Goal: Task Accomplishment & Management: Complete application form

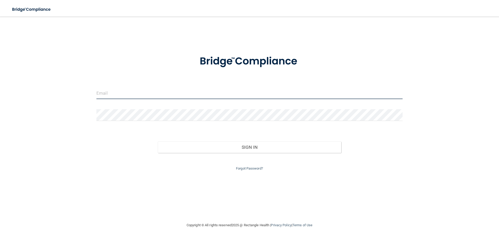
click at [138, 96] on input "email" at bounding box center [249, 93] width 306 height 12
click at [120, 93] on input "yu" at bounding box center [249, 93] width 306 height 12
type input "[EMAIL_ADDRESS][DOMAIN_NAME]"
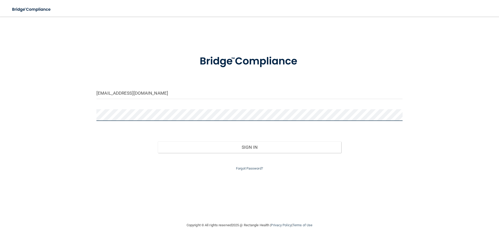
click at [158, 141] on button "Sign In" at bounding box center [250, 146] width 184 height 11
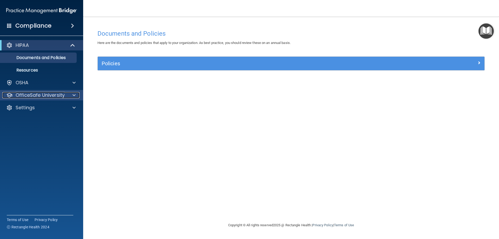
drag, startPoint x: 73, startPoint y: 98, endPoint x: 74, endPoint y: 108, distance: 10.2
click at [73, 98] on span at bounding box center [74, 95] width 3 height 6
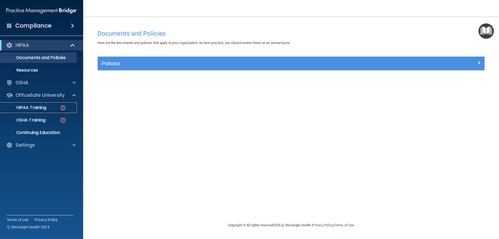
click at [31, 106] on p "HIPAA Training" at bounding box center [24, 107] width 43 height 5
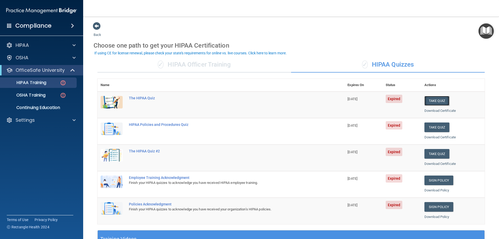
click at [428, 103] on button "Take Quiz" at bounding box center [437, 101] width 25 height 10
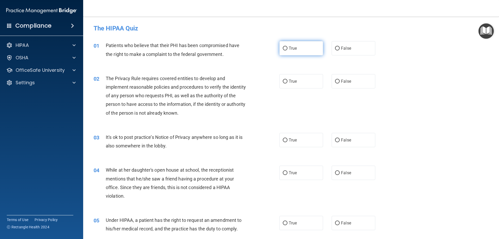
click at [308, 45] on label "True" at bounding box center [302, 48] width 44 height 14
click at [288, 47] on input "True" at bounding box center [285, 49] width 5 height 4
radio input "true"
click at [294, 84] on label "True" at bounding box center [302, 81] width 44 height 14
click at [288, 83] on input "True" at bounding box center [285, 82] width 5 height 4
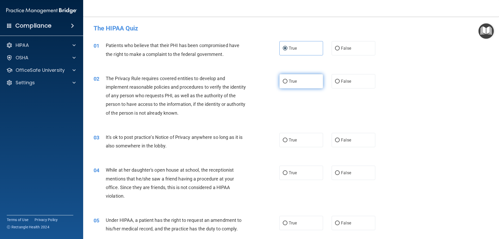
radio input "true"
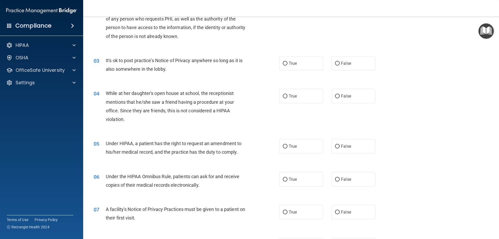
scroll to position [78, 0]
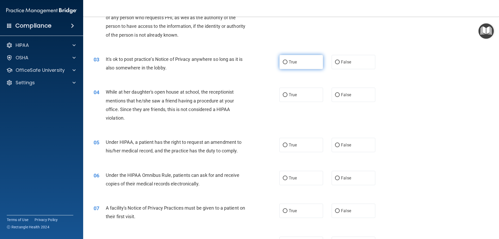
click at [294, 64] on span "True" at bounding box center [293, 62] width 8 height 5
click at [288, 64] on input "True" at bounding box center [285, 62] width 5 height 4
radio input "true"
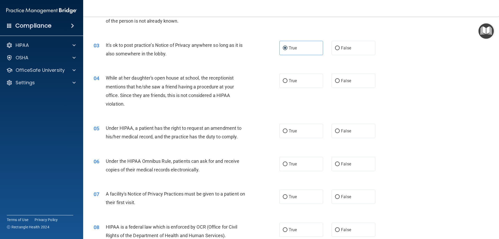
scroll to position [104, 0]
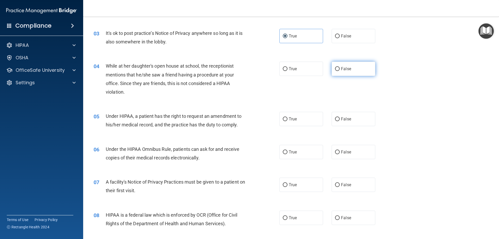
click at [338, 73] on label "False" at bounding box center [354, 69] width 44 height 14
click at [338, 71] on input "False" at bounding box center [337, 69] width 5 height 4
radio input "true"
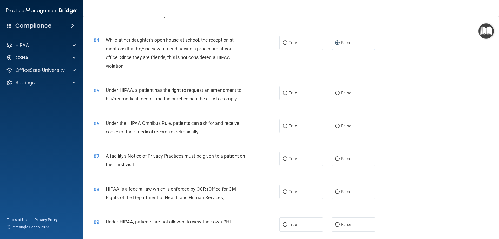
scroll to position [156, 0]
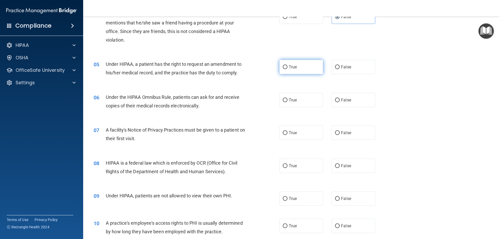
click at [287, 70] on label "True" at bounding box center [302, 67] width 44 height 14
click at [287, 69] on input "True" at bounding box center [285, 67] width 5 height 4
radio input "true"
click at [293, 101] on span "True" at bounding box center [293, 100] width 8 height 5
click at [288, 101] on input "True" at bounding box center [285, 100] width 5 height 4
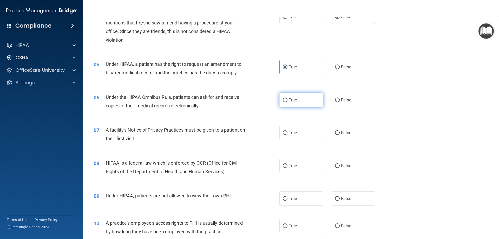
radio input "true"
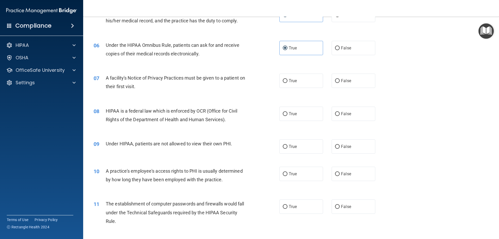
scroll to position [234, 0]
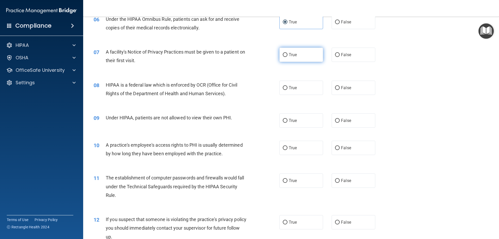
click at [289, 54] on span "True" at bounding box center [293, 54] width 8 height 5
click at [288, 54] on input "True" at bounding box center [285, 55] width 5 height 4
radio input "true"
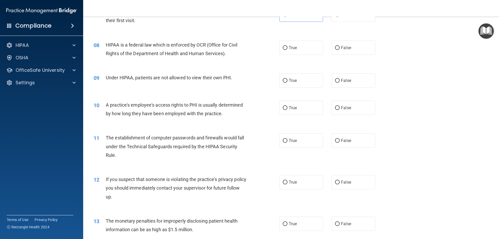
scroll to position [286, 0]
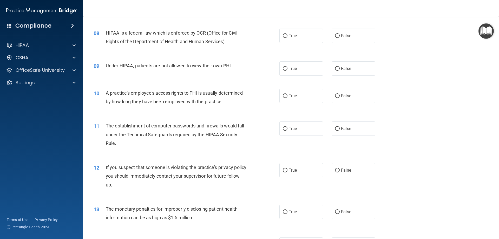
click at [282, 43] on div "08 HIPAA is a federal law which is enforced by OCR (Office for Civil Rights of …" at bounding box center [187, 39] width 202 height 20
click at [284, 41] on label "True" at bounding box center [302, 36] width 44 height 14
click at [284, 38] on input "True" at bounding box center [285, 36] width 5 height 4
radio input "true"
click at [350, 68] on label "False" at bounding box center [354, 68] width 44 height 14
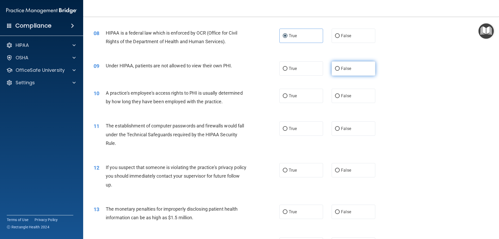
click at [340, 68] on input "False" at bounding box center [337, 69] width 5 height 4
radio input "true"
click at [359, 98] on label "False" at bounding box center [354, 96] width 44 height 14
click at [340, 98] on input "False" at bounding box center [337, 96] width 5 height 4
radio input "true"
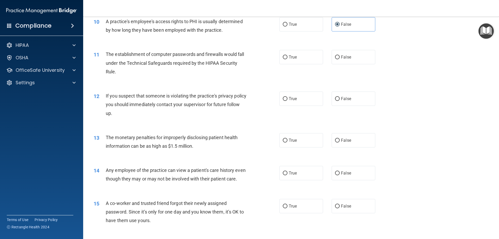
scroll to position [364, 0]
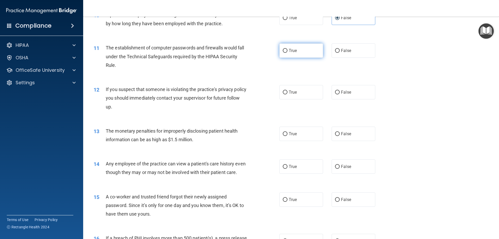
click at [287, 53] on label "True" at bounding box center [302, 50] width 44 height 14
click at [287, 53] on input "True" at bounding box center [285, 51] width 5 height 4
radio input "true"
click at [292, 93] on span "True" at bounding box center [293, 92] width 8 height 5
click at [288, 93] on input "True" at bounding box center [285, 92] width 5 height 4
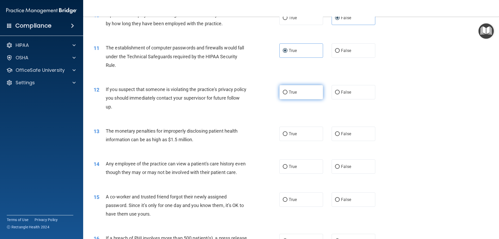
radio input "true"
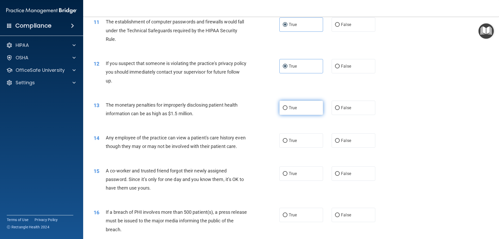
click at [284, 111] on label "True" at bounding box center [302, 108] width 44 height 14
click at [284, 110] on input "True" at bounding box center [285, 108] width 5 height 4
radio input "true"
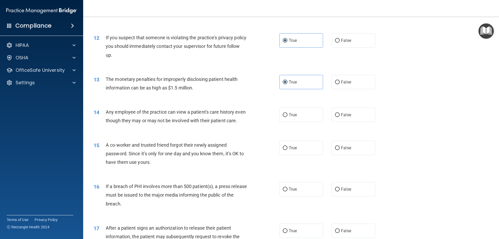
scroll to position [416, 0]
click at [298, 122] on div "14 Any employee of the practice can view a patient's care history even though t…" at bounding box center [291, 117] width 403 height 33
click at [292, 113] on span "True" at bounding box center [293, 114] width 8 height 5
click at [288, 113] on input "True" at bounding box center [285, 115] width 5 height 4
radio input "true"
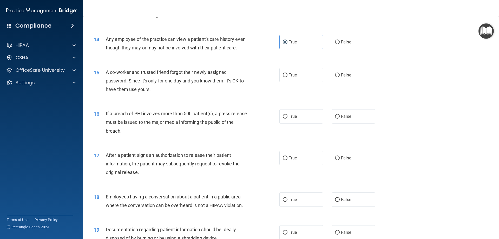
scroll to position [498, 0]
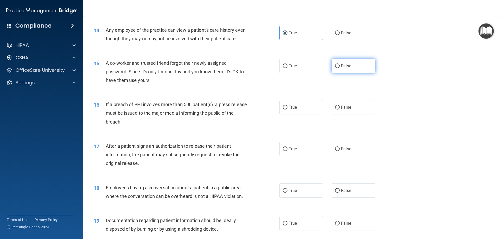
click at [345, 73] on label "False" at bounding box center [354, 66] width 44 height 14
click at [340, 68] on input "False" at bounding box center [337, 66] width 5 height 4
radio input "true"
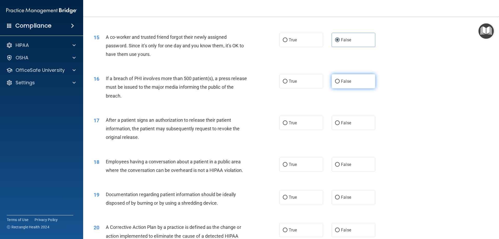
click at [338, 88] on label "False" at bounding box center [354, 81] width 44 height 14
click at [338, 83] on input "False" at bounding box center [337, 82] width 5 height 4
radio input "true"
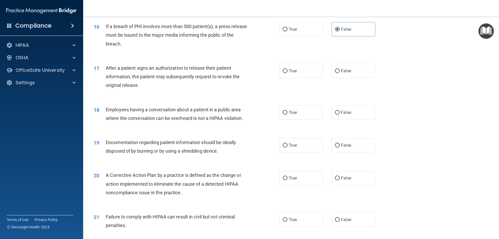
scroll to position [602, 0]
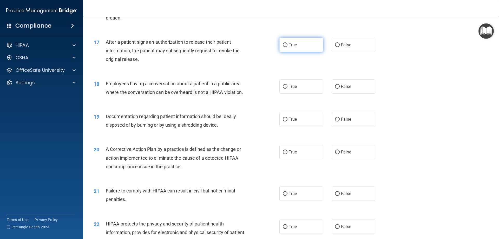
click at [315, 52] on label "True" at bounding box center [302, 45] width 44 height 14
click at [288, 47] on input "True" at bounding box center [285, 45] width 5 height 4
radio input "true"
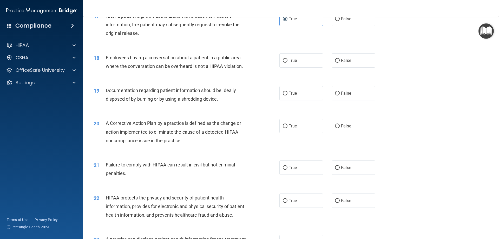
scroll to position [654, 0]
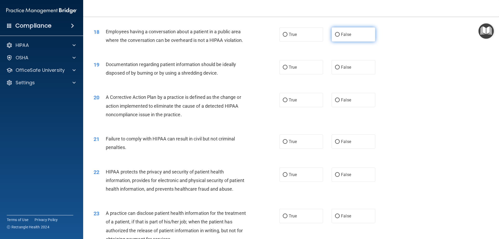
click at [344, 37] on span "False" at bounding box center [346, 34] width 10 height 5
click at [340, 37] on input "False" at bounding box center [337, 35] width 5 height 4
radio input "true"
click at [297, 74] on label "True" at bounding box center [302, 67] width 44 height 14
click at [288, 69] on input "True" at bounding box center [285, 68] width 5 height 4
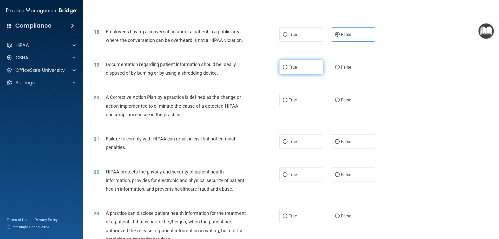
radio input "true"
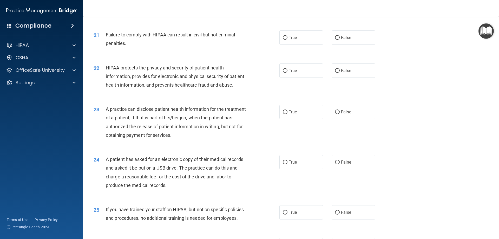
click at [204, 173] on div "A patient has asked for an electronic copy of their medical records and asked i…" at bounding box center [178, 172] width 145 height 35
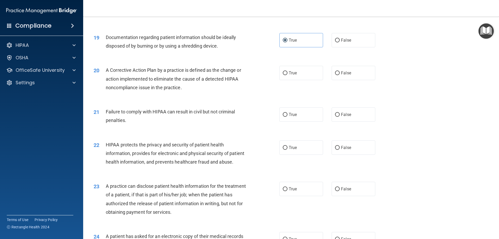
scroll to position [706, 0]
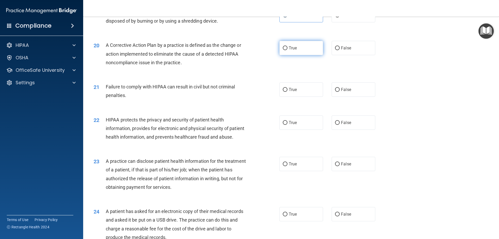
click at [292, 50] on span "True" at bounding box center [293, 48] width 8 height 5
click at [288, 50] on input "True" at bounding box center [285, 48] width 5 height 4
radio input "true"
click at [289, 92] on span "True" at bounding box center [293, 89] width 8 height 5
click at [288, 92] on input "True" at bounding box center [285, 90] width 5 height 4
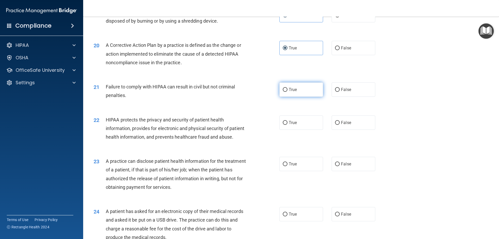
radio input "true"
click at [293, 130] on label "True" at bounding box center [302, 122] width 44 height 14
click at [288, 125] on input "True" at bounding box center [285, 123] width 5 height 4
radio input "true"
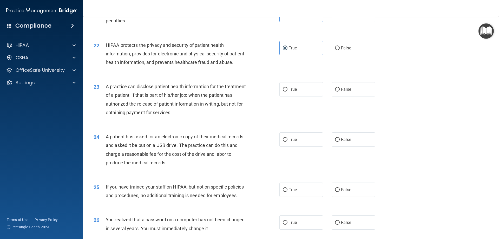
scroll to position [784, 0]
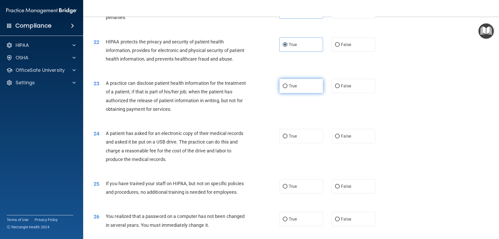
click at [292, 88] on span "True" at bounding box center [293, 85] width 8 height 5
click at [288, 88] on input "True" at bounding box center [285, 86] width 5 height 4
radio input "true"
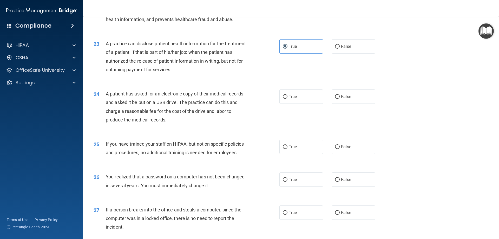
scroll to position [836, 0]
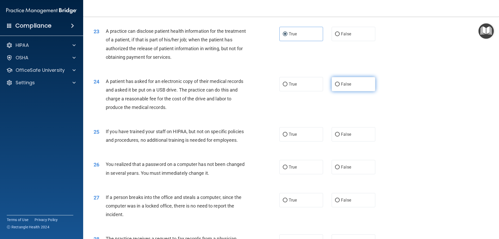
click at [344, 91] on label "False" at bounding box center [354, 84] width 44 height 14
click at [340, 86] on input "False" at bounding box center [337, 84] width 5 height 4
radio input "true"
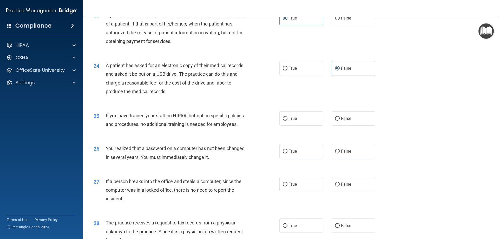
scroll to position [888, 0]
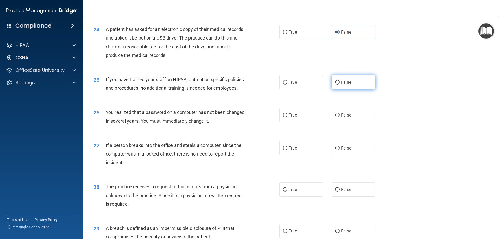
click at [371, 89] on label "False" at bounding box center [354, 82] width 44 height 14
click at [340, 85] on input "False" at bounding box center [337, 83] width 5 height 4
radio input "true"
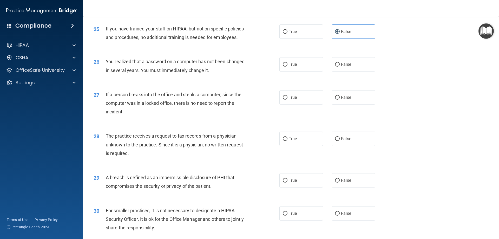
scroll to position [940, 0]
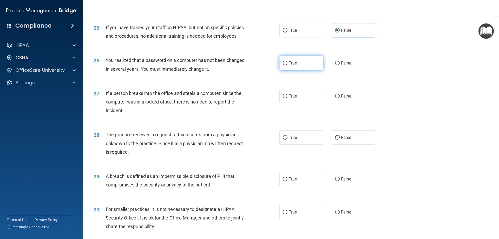
click at [301, 70] on label "True" at bounding box center [302, 63] width 44 height 14
click at [288, 65] on input "True" at bounding box center [285, 63] width 5 height 4
radio input "true"
click at [357, 105] on div "27 If a person breaks into the office and steals a computer, since the computer…" at bounding box center [291, 103] width 403 height 42
click at [352, 103] on label "False" at bounding box center [354, 96] width 44 height 14
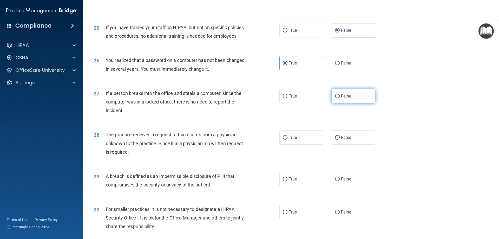
click at [340, 98] on input "False" at bounding box center [337, 96] width 5 height 4
radio input "true"
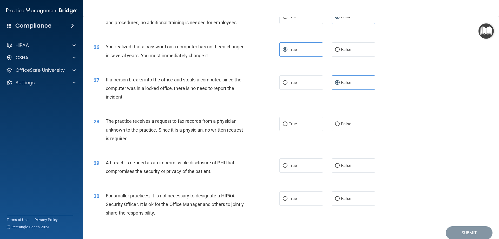
scroll to position [966, 0]
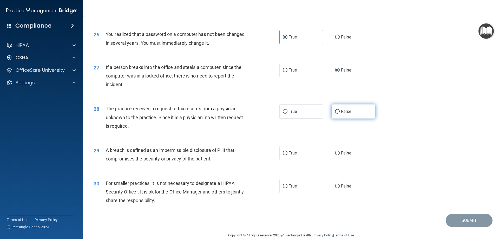
click at [347, 114] on span "False" at bounding box center [346, 111] width 10 height 5
click at [340, 114] on input "False" at bounding box center [337, 112] width 5 height 4
radio input "true"
click at [314, 119] on label "True" at bounding box center [302, 111] width 44 height 14
click at [288, 114] on input "True" at bounding box center [285, 112] width 5 height 4
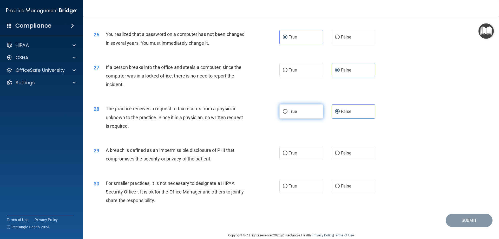
radio input "true"
click at [338, 138] on div "28 The practice receives a request to fax records from a physician unknown to t…" at bounding box center [291, 119] width 403 height 42
click at [341, 114] on span "False" at bounding box center [346, 111] width 10 height 5
click at [340, 114] on input "False" at bounding box center [337, 112] width 5 height 4
radio input "true"
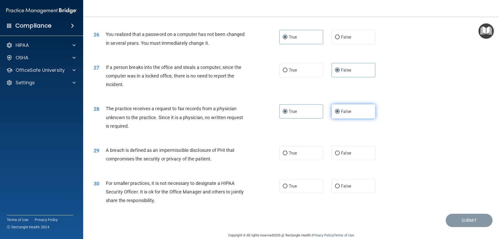
radio input "false"
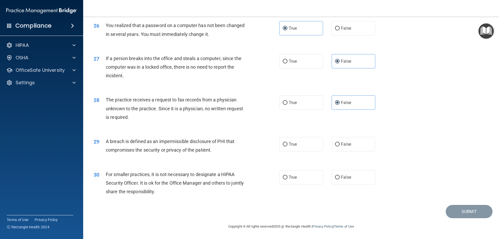
scroll to position [992, 0]
click at [294, 147] on label "True" at bounding box center [302, 144] width 44 height 14
click at [288, 146] on input "True" at bounding box center [285, 144] width 5 height 4
radio input "true"
click at [301, 178] on label "True" at bounding box center [302, 177] width 44 height 14
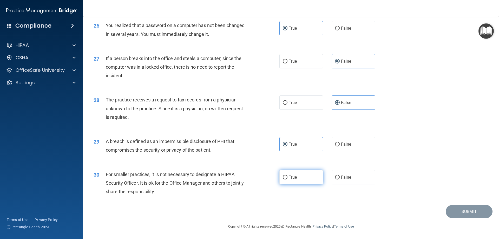
click at [288, 178] on input "True" at bounding box center [285, 178] width 5 height 4
radio input "true"
click at [467, 208] on button "Submit" at bounding box center [469, 211] width 47 height 13
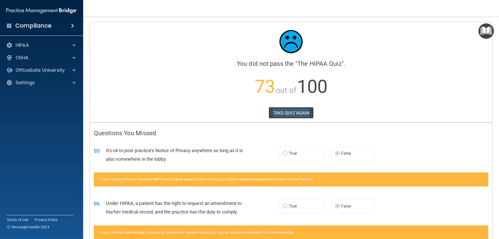
click at [282, 115] on button "TAKE QUIZ AGAIN" at bounding box center [291, 112] width 45 height 11
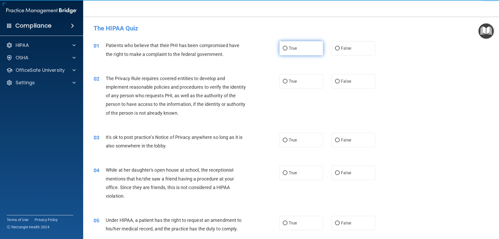
drag, startPoint x: 294, startPoint y: 43, endPoint x: 295, endPoint y: 50, distance: 7.6
click at [294, 45] on label "True" at bounding box center [302, 48] width 44 height 14
click at [288, 47] on input "True" at bounding box center [285, 49] width 5 height 4
radio input "true"
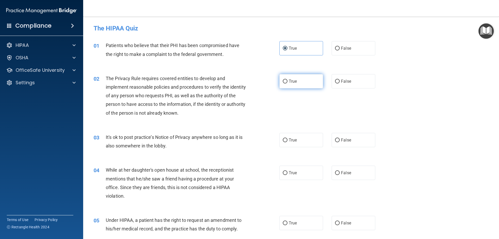
click at [301, 79] on label "True" at bounding box center [302, 81] width 44 height 14
click at [288, 80] on input "True" at bounding box center [285, 82] width 5 height 4
radio input "true"
click at [335, 142] on input "False" at bounding box center [337, 140] width 5 height 4
radio input "true"
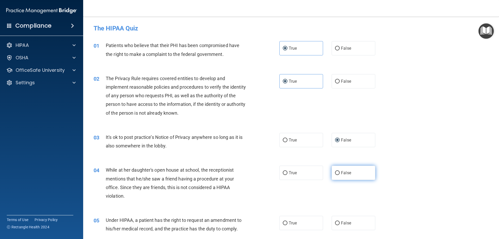
click at [342, 172] on span "False" at bounding box center [346, 172] width 10 height 5
click at [340, 172] on input "False" at bounding box center [337, 173] width 5 height 4
radio input "true"
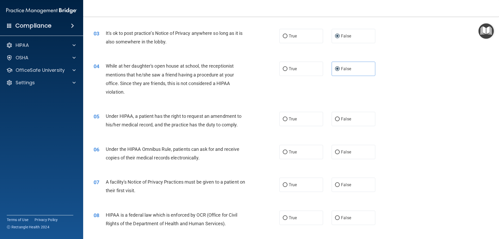
click at [367, 129] on div "05 Under HIPAA, a patient has the right to request an amendment to his/her medi…" at bounding box center [291, 121] width 403 height 33
click at [353, 116] on label "False" at bounding box center [354, 119] width 44 height 14
click at [340, 117] on input "False" at bounding box center [337, 119] width 5 height 4
radio input "true"
click at [297, 154] on label "True" at bounding box center [302, 152] width 44 height 14
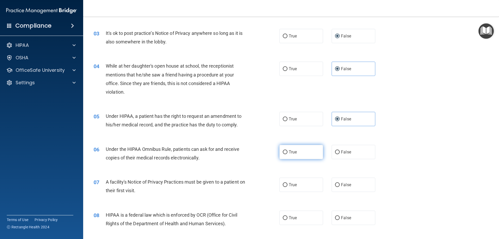
click at [288, 154] on input "True" at bounding box center [285, 152] width 5 height 4
radio input "true"
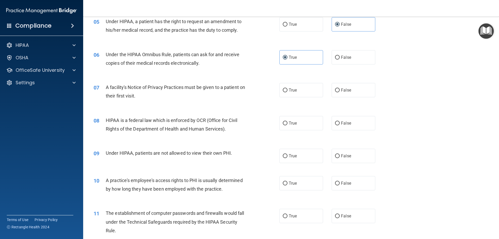
scroll to position [208, 0]
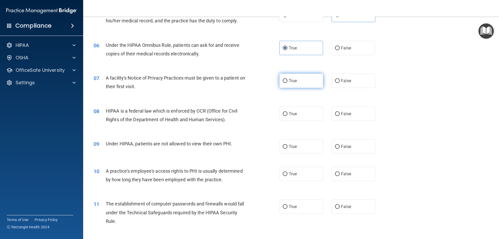
click at [292, 80] on span "True" at bounding box center [293, 80] width 8 height 5
click at [288, 80] on input "True" at bounding box center [285, 81] width 5 height 4
radio input "true"
click at [292, 118] on label "True" at bounding box center [302, 114] width 44 height 14
click at [288, 116] on input "True" at bounding box center [285, 114] width 5 height 4
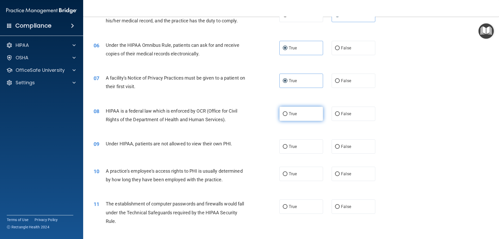
radio input "true"
click at [340, 143] on label "False" at bounding box center [354, 146] width 44 height 14
click at [340, 145] on input "False" at bounding box center [337, 147] width 5 height 4
radio input "true"
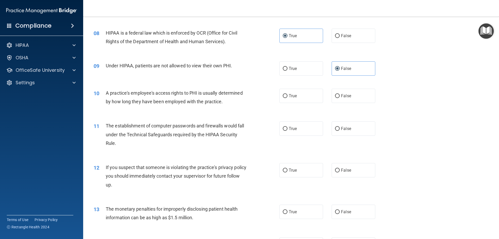
scroll to position [312, 0]
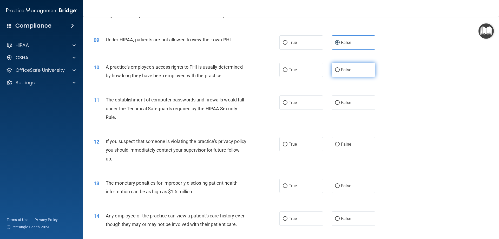
click at [350, 69] on label "False" at bounding box center [354, 70] width 44 height 14
click at [340, 69] on input "False" at bounding box center [337, 70] width 5 height 4
radio input "true"
click at [292, 101] on span "True" at bounding box center [293, 102] width 8 height 5
click at [288, 101] on input "True" at bounding box center [285, 103] width 5 height 4
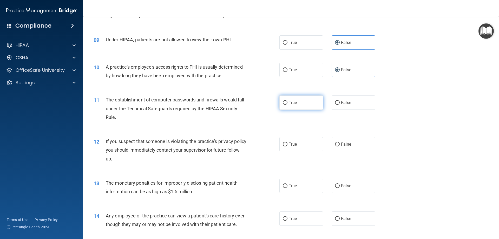
radio input "true"
click at [296, 141] on label "True" at bounding box center [302, 144] width 44 height 14
click at [288, 142] on input "True" at bounding box center [285, 144] width 5 height 4
radio input "true"
click at [291, 182] on label "True" at bounding box center [302, 186] width 44 height 14
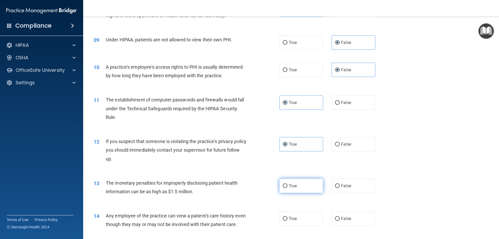
click at [288, 184] on input "True" at bounding box center [285, 186] width 5 height 4
radio input "true"
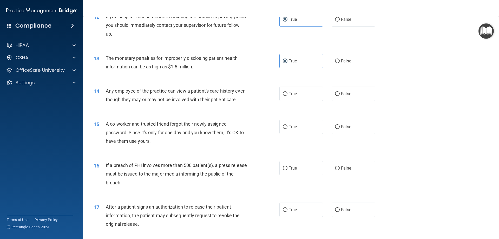
scroll to position [442, 0]
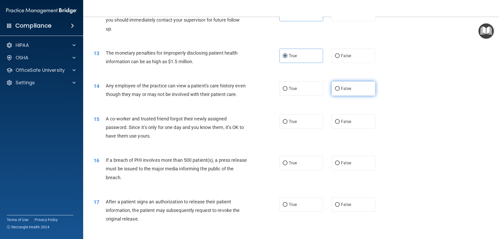
click at [356, 90] on label "False" at bounding box center [354, 88] width 44 height 14
click at [340, 90] on input "False" at bounding box center [337, 89] width 5 height 4
radio input "true"
click at [346, 124] on span "False" at bounding box center [346, 121] width 10 height 5
click at [340, 124] on input "False" at bounding box center [337, 122] width 5 height 4
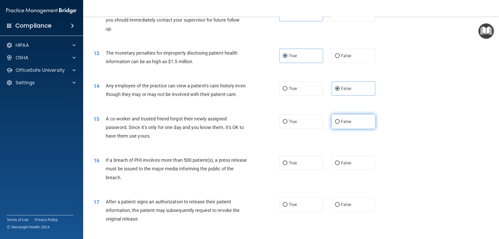
radio input "true"
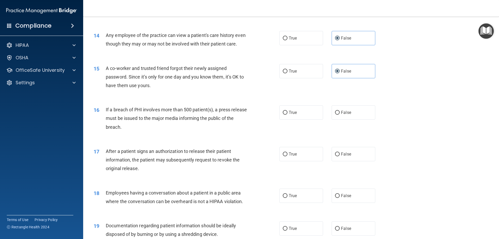
scroll to position [546, 0]
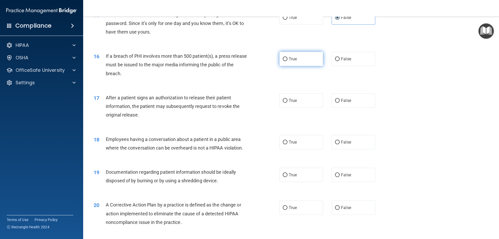
click at [291, 66] on label "True" at bounding box center [302, 59] width 44 height 14
click at [288, 61] on input "True" at bounding box center [285, 59] width 5 height 4
radio input "true"
click at [283, 108] on label "True" at bounding box center [302, 100] width 44 height 14
click at [283, 103] on input "True" at bounding box center [285, 101] width 5 height 4
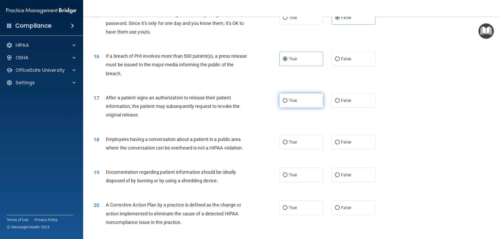
radio input "true"
click at [339, 149] on label "False" at bounding box center [354, 142] width 44 height 14
click at [339, 144] on input "False" at bounding box center [337, 142] width 5 height 4
radio input "true"
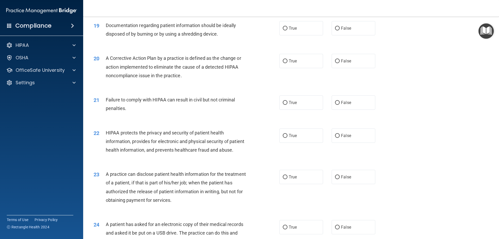
scroll to position [676, 0]
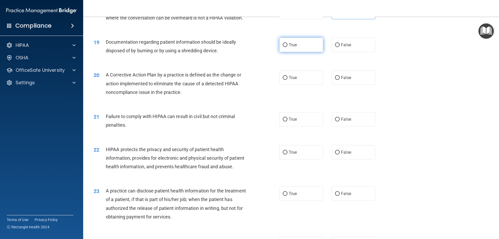
click at [297, 52] on label "True" at bounding box center [302, 45] width 44 height 14
click at [288, 47] on input "True" at bounding box center [285, 45] width 5 height 4
radio input "true"
click at [291, 85] on label "True" at bounding box center [302, 77] width 44 height 14
click at [288, 80] on input "True" at bounding box center [285, 78] width 5 height 4
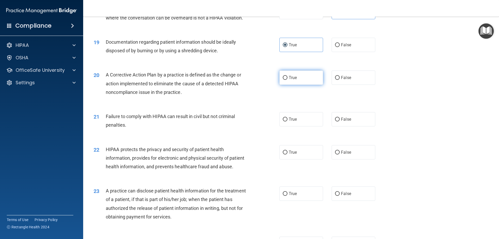
radio input "true"
click at [336, 126] on label "False" at bounding box center [354, 119] width 44 height 14
click at [336, 121] on input "False" at bounding box center [337, 120] width 5 height 4
radio input "true"
click at [292, 159] on label "True" at bounding box center [302, 152] width 44 height 14
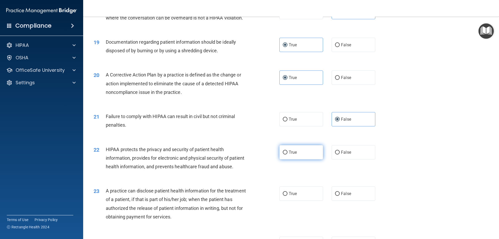
click at [288, 154] on input "True" at bounding box center [285, 153] width 5 height 4
radio input "true"
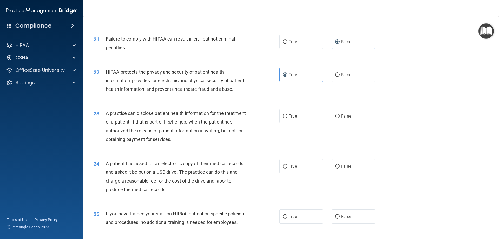
scroll to position [754, 0]
click at [344, 123] on label "False" at bounding box center [354, 115] width 44 height 14
click at [340, 118] on input "False" at bounding box center [337, 116] width 5 height 4
radio input "true"
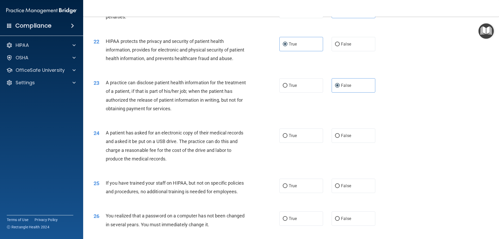
scroll to position [806, 0]
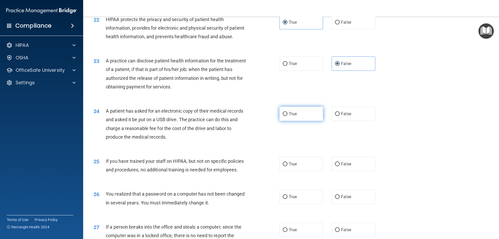
click at [306, 121] on label "True" at bounding box center [302, 114] width 44 height 14
click at [288, 116] on input "True" at bounding box center [285, 114] width 5 height 4
radio input "true"
click at [339, 171] on label "False" at bounding box center [354, 164] width 44 height 14
click at [339, 166] on input "False" at bounding box center [337, 164] width 5 height 4
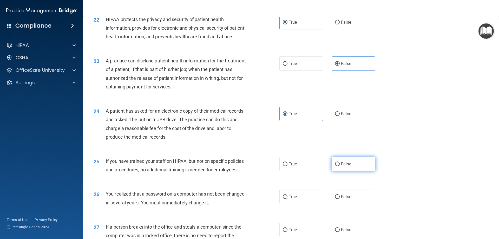
radio input "true"
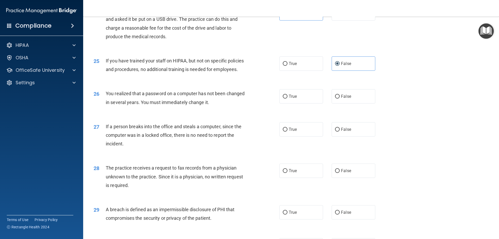
scroll to position [910, 0]
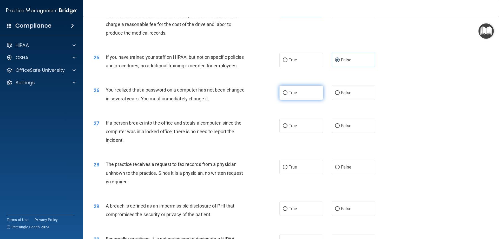
click at [294, 100] on label "True" at bounding box center [302, 93] width 44 height 14
click at [288, 95] on input "True" at bounding box center [285, 93] width 5 height 4
radio input "true"
click at [348, 152] on div "27 If a person breaks into the office and steals a computer, since the computer…" at bounding box center [291, 133] width 403 height 42
click at [351, 133] on label "False" at bounding box center [354, 126] width 44 height 14
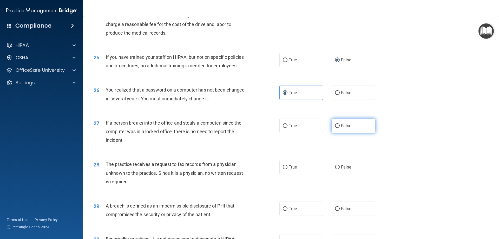
click at [340, 128] on input "False" at bounding box center [337, 126] width 5 height 4
radio input "true"
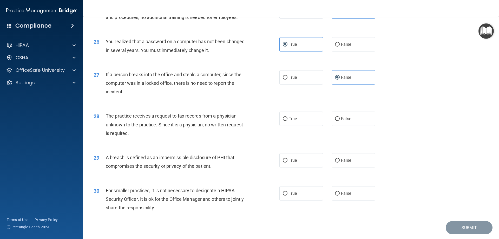
scroll to position [962, 0]
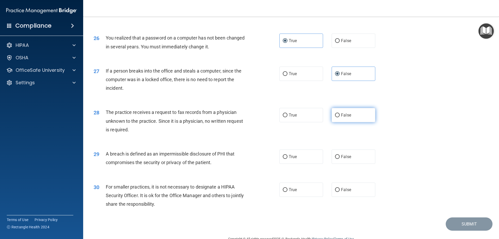
drag, startPoint x: 319, startPoint y: 141, endPoint x: 366, endPoint y: 129, distance: 47.9
click at [322, 139] on div "28 The practice receives a request to fax records from a physician unknown to t…" at bounding box center [291, 122] width 403 height 42
click at [366, 122] on label "False" at bounding box center [354, 115] width 44 height 14
click at [340, 117] on input "False" at bounding box center [337, 115] width 5 height 4
radio input "true"
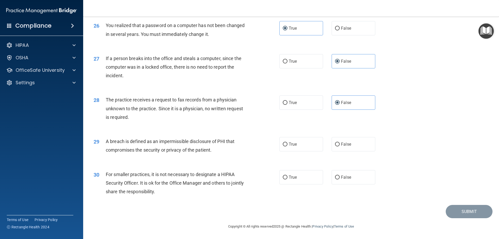
scroll to position [992, 0]
click at [290, 139] on label "True" at bounding box center [302, 144] width 44 height 14
click at [288, 142] on input "True" at bounding box center [285, 144] width 5 height 4
radio input "true"
click at [353, 176] on label "False" at bounding box center [354, 177] width 44 height 14
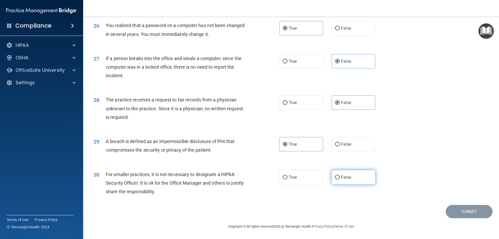
click at [340, 176] on input "False" at bounding box center [337, 178] width 5 height 4
radio input "true"
click at [469, 211] on button "Submit" at bounding box center [469, 211] width 47 height 13
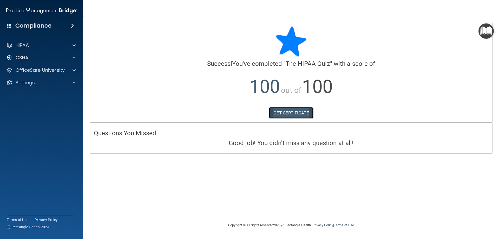
click at [289, 113] on link "GET CERTIFICATE" at bounding box center [291, 112] width 44 height 11
click at [74, 69] on span at bounding box center [74, 70] width 3 height 6
click at [30, 85] on p "HIPAA Training" at bounding box center [24, 82] width 43 height 5
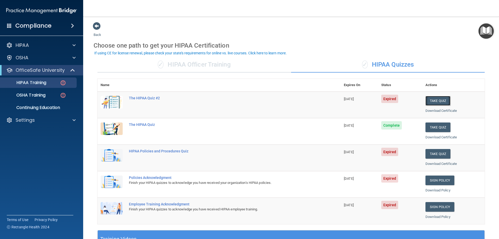
click at [430, 101] on button "Take Quiz" at bounding box center [438, 101] width 25 height 10
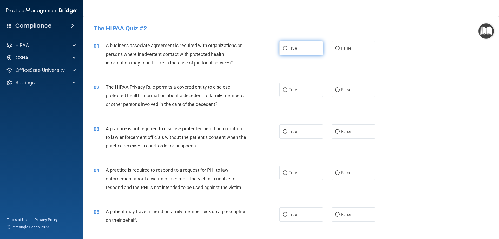
click at [308, 47] on label "True" at bounding box center [302, 48] width 44 height 14
click at [288, 47] on input "True" at bounding box center [285, 49] width 5 height 4
radio input "true"
click at [292, 90] on span "True" at bounding box center [293, 89] width 8 height 5
click at [288, 90] on input "True" at bounding box center [285, 90] width 5 height 4
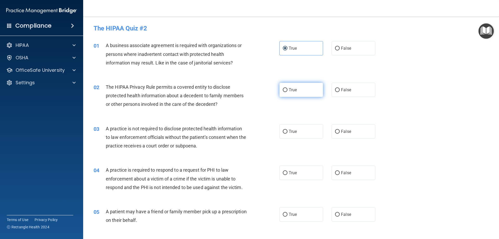
radio input "true"
click at [289, 132] on span "True" at bounding box center [293, 131] width 8 height 5
click at [287, 132] on input "True" at bounding box center [285, 132] width 5 height 4
radio input "true"
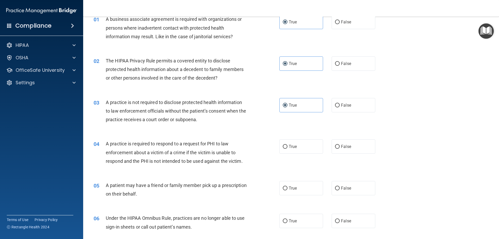
scroll to position [78, 0]
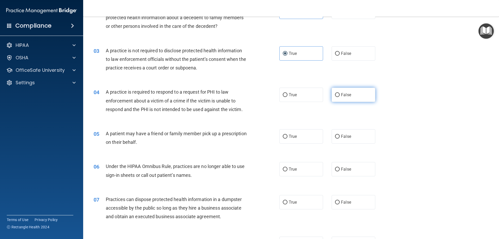
click at [359, 95] on label "False" at bounding box center [354, 95] width 44 height 14
click at [340, 95] on input "False" at bounding box center [337, 95] width 5 height 4
radio input "true"
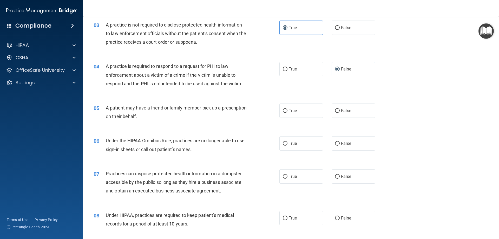
scroll to position [104, 0]
click at [299, 113] on label "True" at bounding box center [302, 110] width 44 height 14
click at [288, 113] on input "True" at bounding box center [285, 111] width 5 height 4
radio input "true"
click at [343, 146] on label "False" at bounding box center [354, 143] width 44 height 14
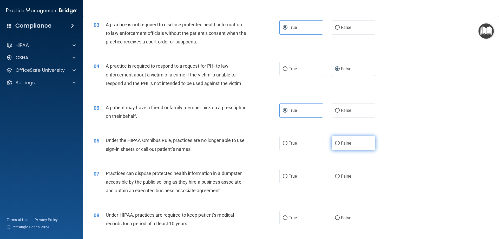
click at [340, 145] on input "False" at bounding box center [337, 143] width 5 height 4
radio input "true"
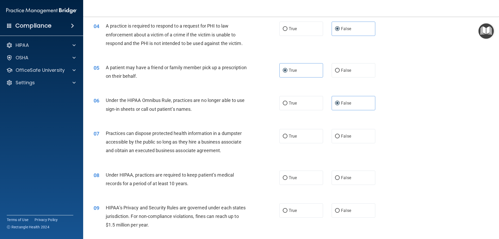
scroll to position [156, 0]
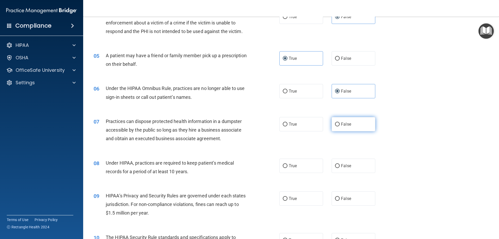
click at [348, 124] on span "False" at bounding box center [346, 124] width 10 height 5
click at [340, 124] on input "False" at bounding box center [337, 124] width 5 height 4
radio input "true"
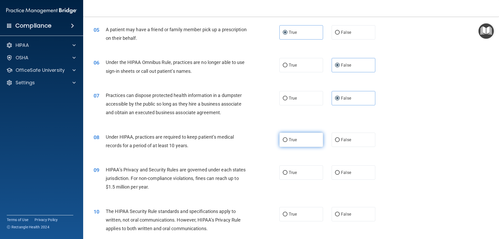
drag, startPoint x: 313, startPoint y: 140, endPoint x: 304, endPoint y: 141, distance: 8.9
click at [312, 140] on label "True" at bounding box center [302, 140] width 44 height 14
click at [288, 140] on input "True" at bounding box center [285, 140] width 5 height 4
radio input "true"
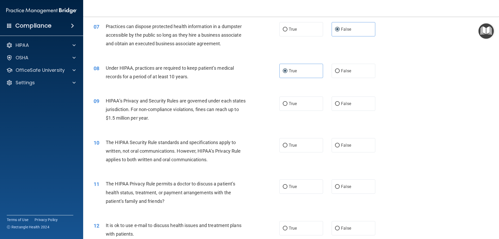
scroll to position [260, 0]
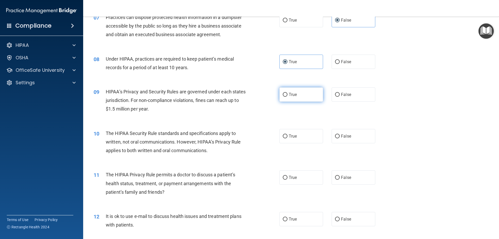
click at [290, 96] on span "True" at bounding box center [293, 94] width 8 height 5
click at [288, 96] on input "True" at bounding box center [285, 95] width 5 height 4
radio input "true"
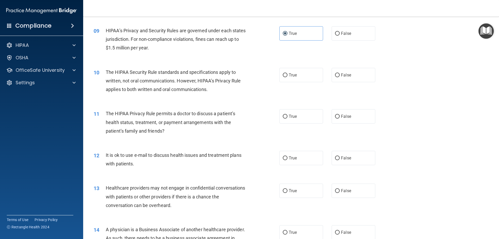
scroll to position [312, 0]
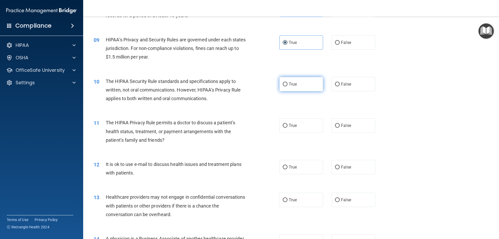
click at [297, 82] on label "True" at bounding box center [302, 84] width 44 height 14
click at [288, 82] on input "True" at bounding box center [285, 84] width 5 height 4
radio input "true"
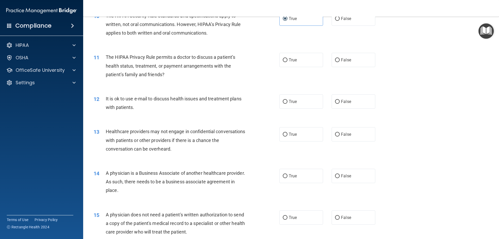
scroll to position [390, 0]
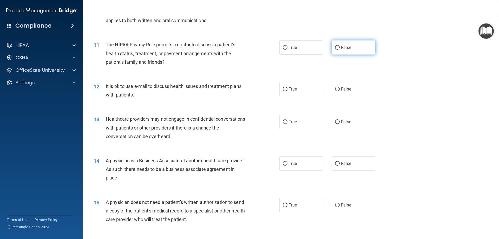
click at [344, 46] on span "False" at bounding box center [346, 47] width 10 height 5
click at [340, 46] on input "False" at bounding box center [337, 48] width 5 height 4
radio input "true"
click at [295, 93] on label "True" at bounding box center [302, 89] width 44 height 14
click at [288, 91] on input "True" at bounding box center [285, 89] width 5 height 4
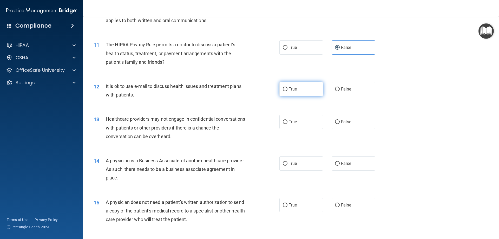
radio input "true"
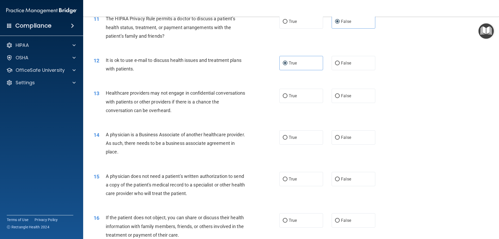
scroll to position [442, 0]
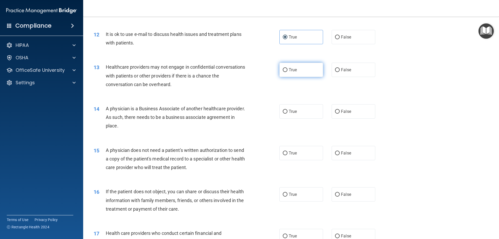
click at [296, 68] on label "True" at bounding box center [302, 70] width 44 height 14
click at [288, 68] on input "True" at bounding box center [285, 70] width 5 height 4
radio input "true"
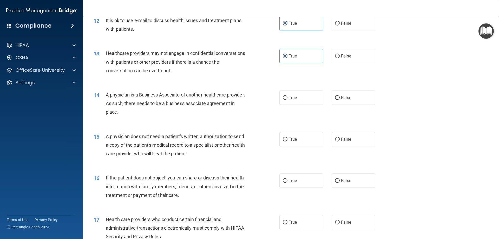
scroll to position [468, 0]
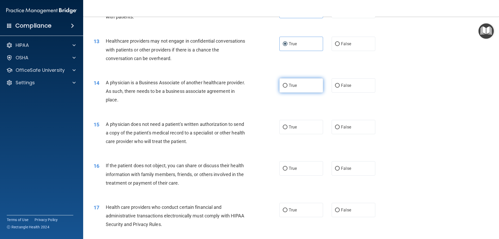
click at [314, 86] on label "True" at bounding box center [302, 85] width 44 height 14
click at [288, 86] on input "True" at bounding box center [285, 86] width 5 height 4
radio input "true"
drag, startPoint x: 346, startPoint y: 80, endPoint x: 341, endPoint y: 89, distance: 9.8
click at [345, 82] on label "False" at bounding box center [354, 85] width 44 height 14
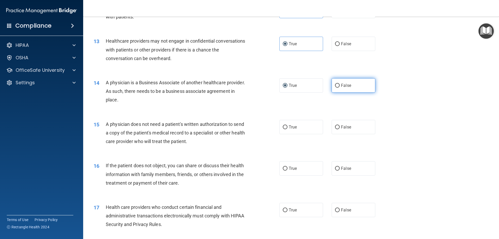
click at [341, 84] on span "False" at bounding box center [346, 85] width 10 height 5
click at [339, 84] on input "False" at bounding box center [337, 86] width 5 height 4
radio input "true"
radio input "false"
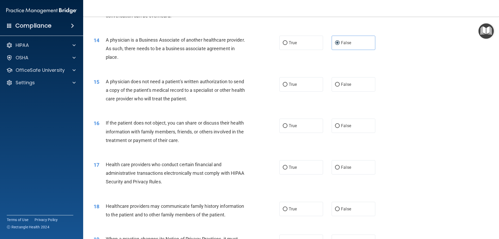
scroll to position [520, 0]
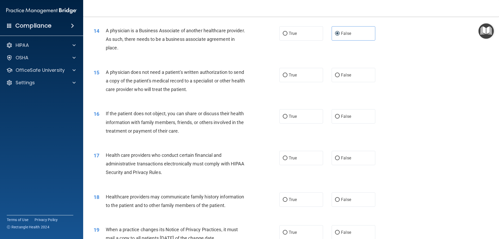
click at [205, 90] on div "A physician does not need a patient's written authorization to send a copy of t…" at bounding box center [178, 81] width 145 height 26
click at [202, 90] on div "A physician does not need a patient's written authorization to send a copy of t…" at bounding box center [178, 81] width 145 height 26
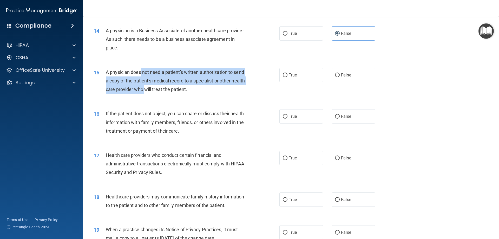
drag, startPoint x: 142, startPoint y: 76, endPoint x: 160, endPoint y: 89, distance: 22.4
click at [159, 88] on div "A physician does not need a patient's written authorization to send a copy of t…" at bounding box center [178, 81] width 145 height 26
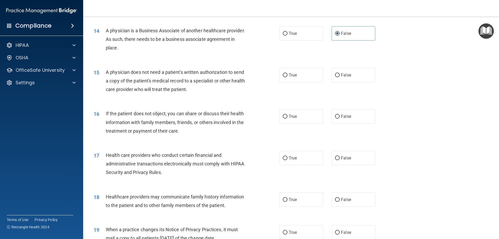
click at [223, 95] on div "15 A physician does not need a patient's written authorization to send a copy o…" at bounding box center [187, 82] width 202 height 29
click at [199, 86] on span "A physician does not need a patient's written authorization to send a copy of t…" at bounding box center [175, 80] width 139 height 23
click at [352, 73] on label "False" at bounding box center [354, 75] width 44 height 14
click at [340, 73] on input "False" at bounding box center [337, 75] width 5 height 4
radio input "true"
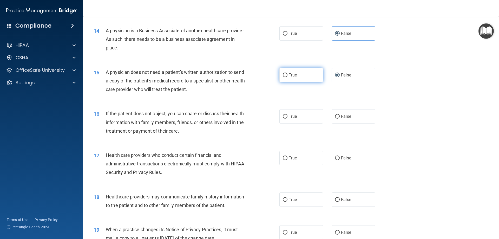
click at [297, 74] on label "True" at bounding box center [302, 75] width 44 height 14
click at [288, 74] on input "True" at bounding box center [285, 75] width 5 height 4
radio input "true"
radio input "false"
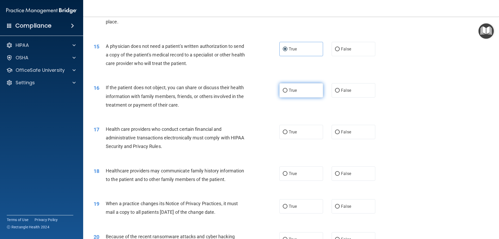
click at [283, 92] on input "True" at bounding box center [285, 91] width 5 height 4
radio input "true"
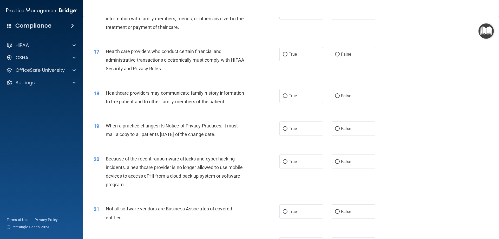
scroll to position [624, 0]
click at [286, 58] on label "True" at bounding box center [302, 54] width 44 height 14
click at [286, 56] on input "True" at bounding box center [285, 54] width 5 height 4
radio input "true"
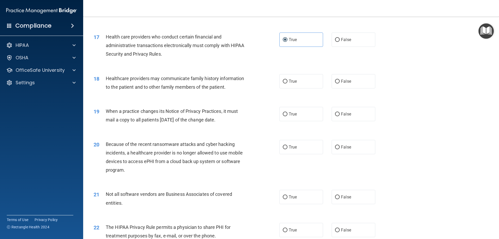
scroll to position [650, 0]
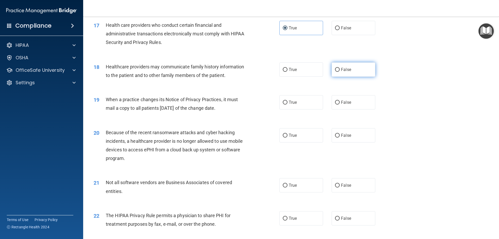
click at [340, 75] on label "False" at bounding box center [354, 69] width 44 height 14
click at [340, 72] on input "False" at bounding box center [337, 70] width 5 height 4
radio input "true"
click at [309, 68] on label "True" at bounding box center [302, 69] width 44 height 14
click at [288, 68] on input "True" at bounding box center [285, 70] width 5 height 4
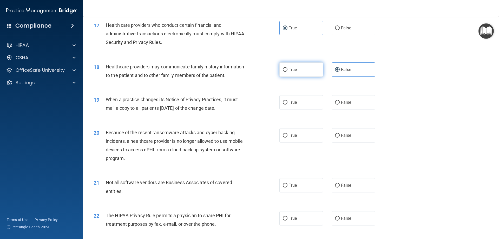
radio input "true"
radio input "false"
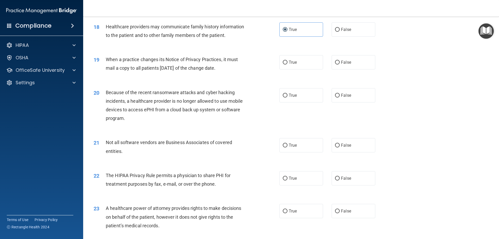
scroll to position [702, 0]
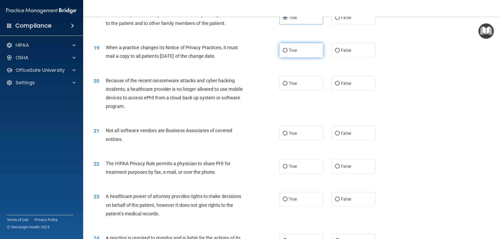
click at [295, 55] on label "True" at bounding box center [302, 50] width 44 height 14
click at [288, 53] on input "True" at bounding box center [285, 51] width 5 height 4
radio input "true"
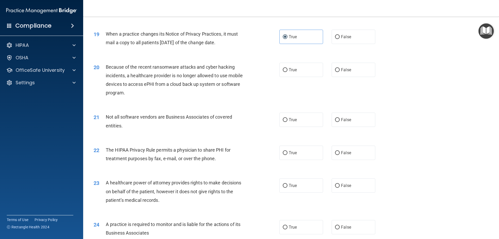
scroll to position [728, 0]
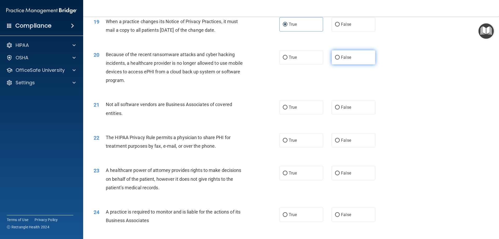
click at [350, 57] on label "False" at bounding box center [354, 57] width 44 height 14
click at [340, 57] on input "False" at bounding box center [337, 58] width 5 height 4
radio input "true"
click at [290, 106] on span "True" at bounding box center [293, 107] width 8 height 5
click at [288, 106] on input "True" at bounding box center [285, 108] width 5 height 4
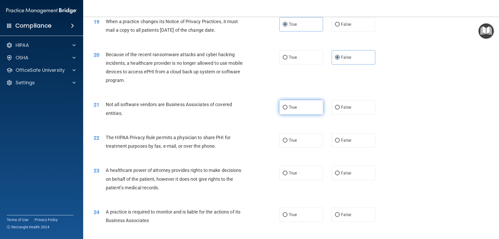
radio input "true"
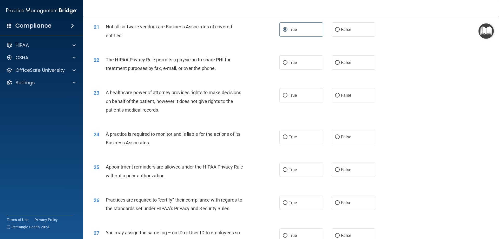
scroll to position [806, 0]
click at [303, 60] on label "True" at bounding box center [302, 62] width 44 height 14
click at [288, 61] on input "True" at bounding box center [285, 63] width 5 height 4
radio input "true"
click at [293, 93] on span "True" at bounding box center [293, 95] width 8 height 5
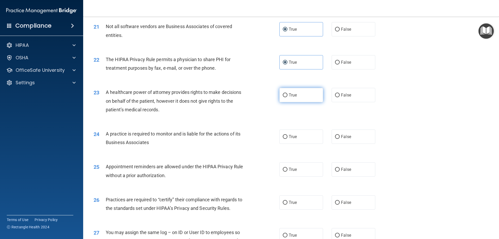
click at [288, 93] on input "True" at bounding box center [285, 95] width 5 height 4
radio input "true"
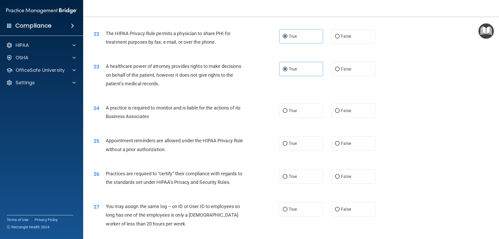
scroll to position [858, 0]
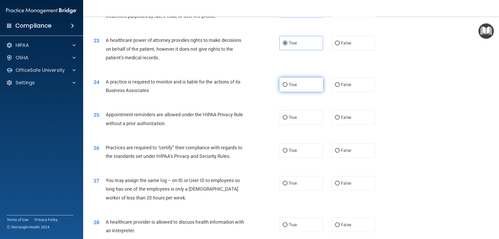
click at [299, 88] on label "True" at bounding box center [302, 84] width 44 height 14
click at [288, 87] on input "True" at bounding box center [285, 85] width 5 height 4
radio input "true"
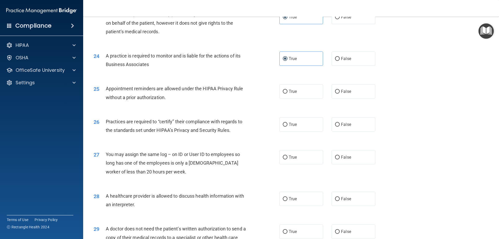
scroll to position [910, 0]
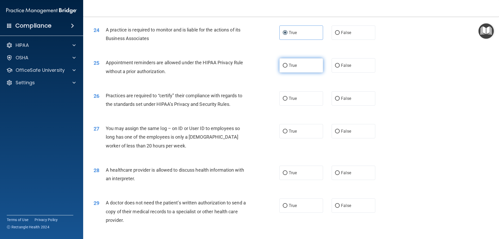
click at [305, 66] on label "True" at bounding box center [302, 65] width 44 height 14
click at [288, 66] on input "True" at bounding box center [285, 66] width 5 height 4
radio input "true"
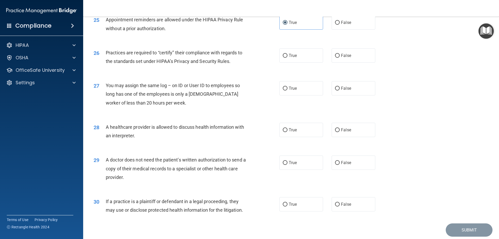
scroll to position [962, 0]
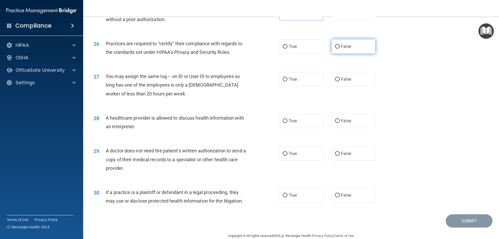
click at [351, 46] on label "False" at bounding box center [354, 46] width 44 height 14
click at [340, 46] on input "False" at bounding box center [337, 47] width 5 height 4
radio input "true"
click at [348, 75] on label "False" at bounding box center [354, 79] width 44 height 14
click at [340, 77] on input "False" at bounding box center [337, 79] width 5 height 4
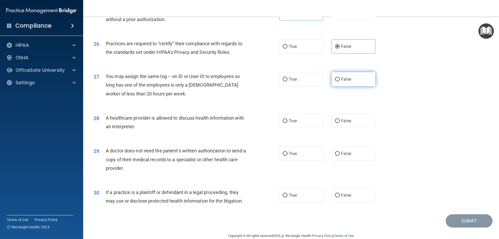
radio input "true"
click at [296, 121] on label "True" at bounding box center [302, 121] width 44 height 14
click at [288, 121] on input "True" at bounding box center [285, 121] width 5 height 4
radio input "true"
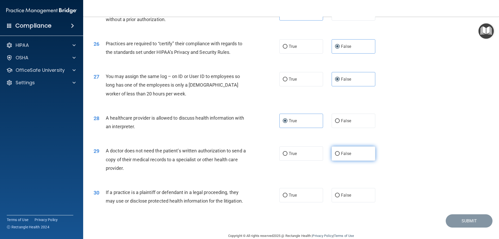
click at [345, 154] on span "False" at bounding box center [346, 153] width 10 height 5
click at [340, 154] on input "False" at bounding box center [337, 154] width 5 height 4
radio input "true"
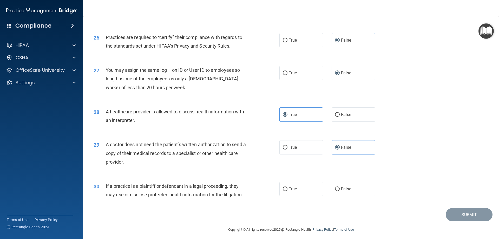
scroll to position [971, 0]
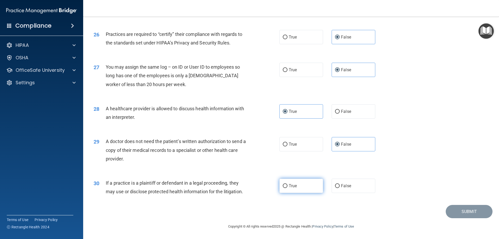
click at [298, 189] on label "True" at bounding box center [302, 186] width 44 height 14
click at [288, 188] on input "True" at bounding box center [285, 186] width 5 height 4
radio input "true"
click at [465, 204] on div "30 If a practice is a plaintiff or defendant in a legal proceeding, they may us…" at bounding box center [291, 188] width 403 height 33
click at [465, 210] on button "Submit" at bounding box center [469, 211] width 47 height 13
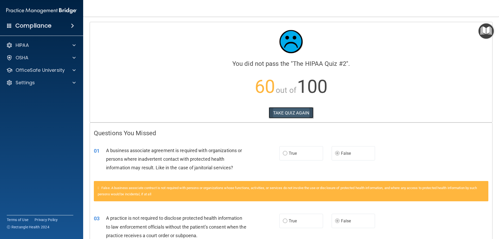
click at [286, 113] on button "TAKE QUIZ AGAIN" at bounding box center [291, 112] width 45 height 11
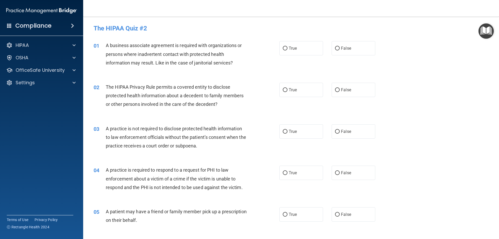
click at [362, 37] on div "01 A business associate agreement is required with organizations or persons whe…" at bounding box center [291, 56] width 403 height 42
click at [341, 51] on label "False" at bounding box center [354, 48] width 44 height 14
click at [340, 50] on input "False" at bounding box center [337, 49] width 5 height 4
radio input "true"
click at [316, 88] on label "True" at bounding box center [302, 90] width 44 height 14
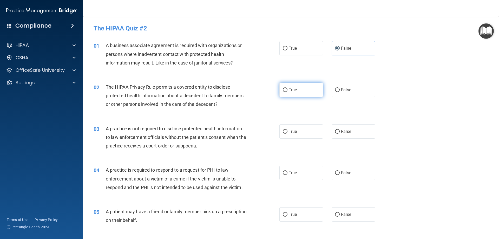
click at [288, 88] on input "True" at bounding box center [285, 90] width 5 height 4
radio input "true"
drag, startPoint x: 350, startPoint y: 121, endPoint x: 346, endPoint y: 128, distance: 8.5
click at [346, 128] on div "03 A practice is not required to disclose protected health information to law e…" at bounding box center [291, 139] width 403 height 42
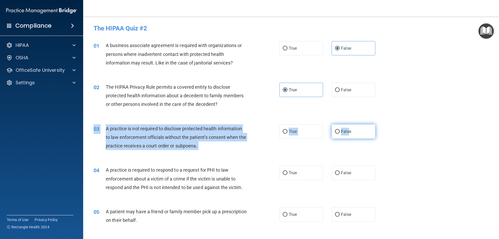
click at [344, 132] on span "False" at bounding box center [346, 131] width 10 height 5
click at [340, 132] on input "False" at bounding box center [337, 132] width 5 height 4
radio input "true"
click at [268, 128] on div "03 A practice is not required to disclose protected health information to law e…" at bounding box center [187, 138] width 202 height 29
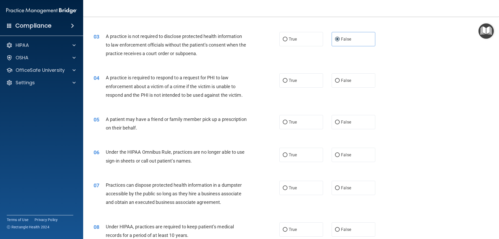
scroll to position [104, 0]
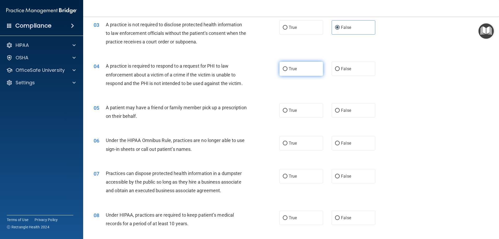
click at [292, 73] on label "True" at bounding box center [302, 69] width 44 height 14
click at [288, 71] on input "True" at bounding box center [285, 69] width 5 height 4
radio input "true"
click at [292, 111] on span "True" at bounding box center [293, 110] width 8 height 5
click at [288, 111] on input "True" at bounding box center [285, 111] width 5 height 4
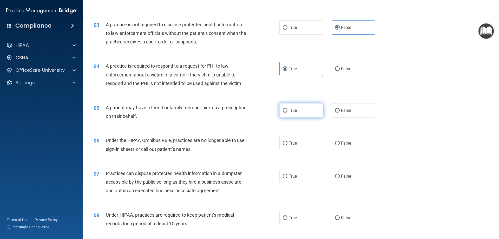
radio input "true"
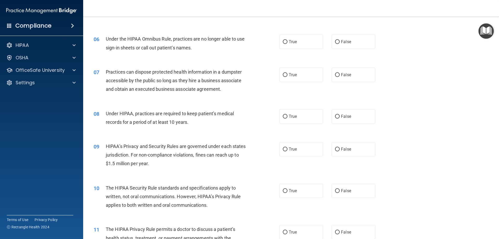
scroll to position [208, 0]
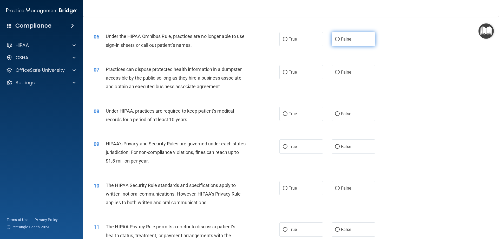
click at [347, 42] on label "False" at bounding box center [354, 39] width 44 height 14
click at [340, 41] on input "False" at bounding box center [337, 39] width 5 height 4
radio input "true"
click at [341, 72] on span "False" at bounding box center [346, 72] width 10 height 5
click at [339, 72] on input "False" at bounding box center [337, 72] width 5 height 4
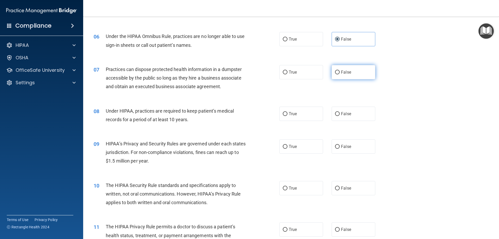
radio input "true"
click at [347, 111] on label "False" at bounding box center [354, 114] width 44 height 14
click at [340, 112] on input "False" at bounding box center [337, 114] width 5 height 4
radio input "true"
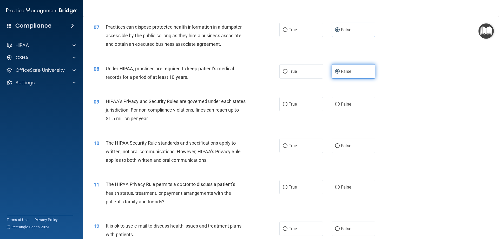
scroll to position [260, 0]
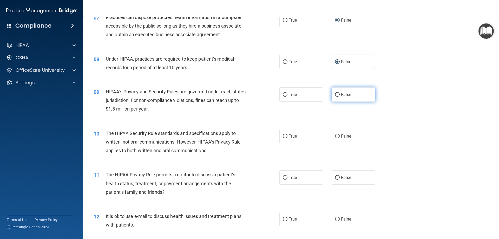
click at [342, 97] on span "False" at bounding box center [346, 94] width 10 height 5
click at [340, 97] on input "False" at bounding box center [337, 95] width 5 height 4
radio input "true"
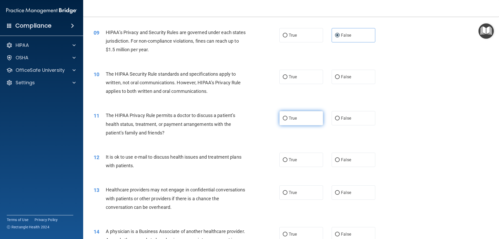
scroll to position [338, 0]
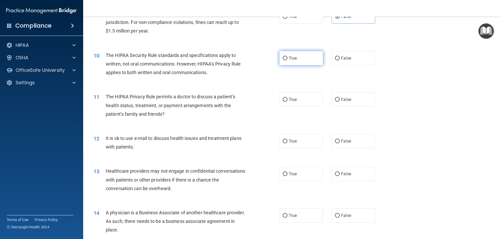
click at [290, 51] on label "True" at bounding box center [302, 58] width 44 height 14
click at [288, 56] on input "True" at bounding box center [285, 58] width 5 height 4
radio input "true"
click at [286, 98] on label "True" at bounding box center [302, 99] width 44 height 14
click at [286, 98] on input "True" at bounding box center [285, 100] width 5 height 4
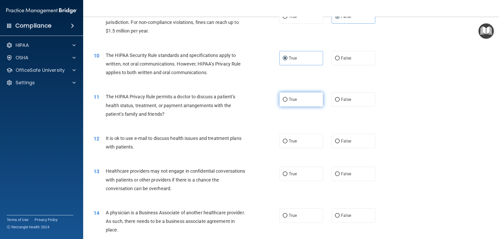
radio input "true"
click at [306, 138] on label "True" at bounding box center [302, 141] width 44 height 14
click at [288, 139] on input "True" at bounding box center [285, 141] width 5 height 4
radio input "true"
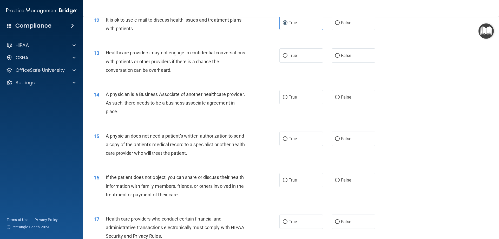
scroll to position [468, 0]
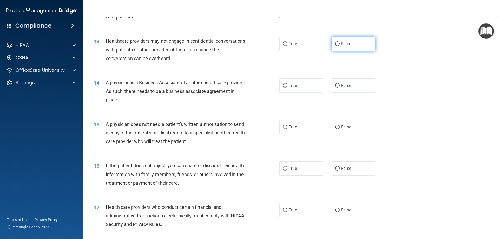
click at [351, 45] on label "False" at bounding box center [354, 44] width 44 height 14
click at [340, 45] on input "False" at bounding box center [337, 44] width 5 height 4
radio input "true"
click at [351, 91] on label "False" at bounding box center [354, 85] width 44 height 14
click at [340, 88] on input "False" at bounding box center [337, 86] width 5 height 4
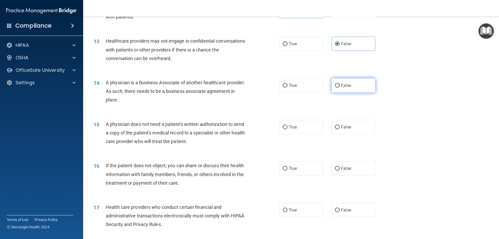
radio input "true"
click at [297, 132] on label "True" at bounding box center [302, 127] width 44 height 14
click at [288, 129] on input "True" at bounding box center [285, 127] width 5 height 4
radio input "true"
click at [292, 166] on span "True" at bounding box center [293, 168] width 8 height 5
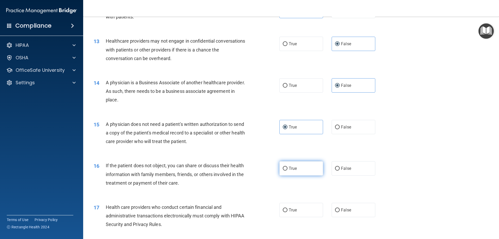
click at [288, 167] on input "True" at bounding box center [285, 169] width 5 height 4
radio input "true"
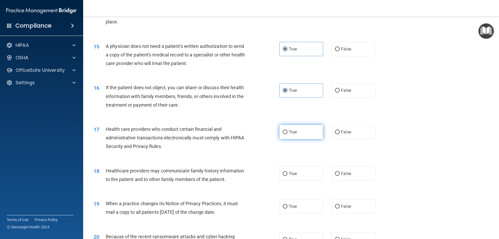
click at [283, 134] on input "True" at bounding box center [285, 132] width 5 height 4
radio input "true"
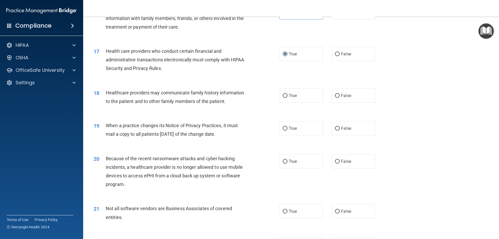
scroll to position [650, 0]
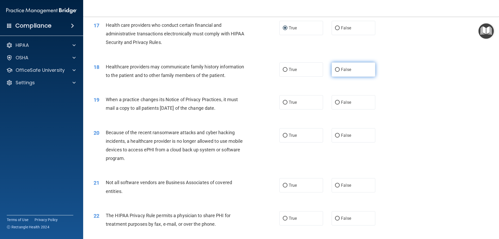
click at [349, 66] on label "False" at bounding box center [354, 69] width 44 height 14
click at [340, 68] on input "False" at bounding box center [337, 70] width 5 height 4
radio input "true"
click at [344, 105] on span "False" at bounding box center [346, 102] width 10 height 5
click at [340, 105] on input "False" at bounding box center [337, 103] width 5 height 4
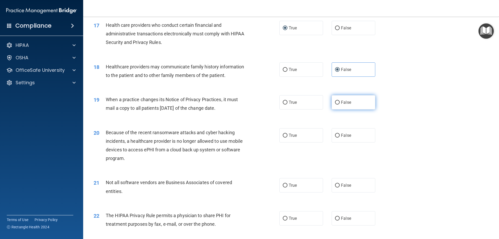
radio input "true"
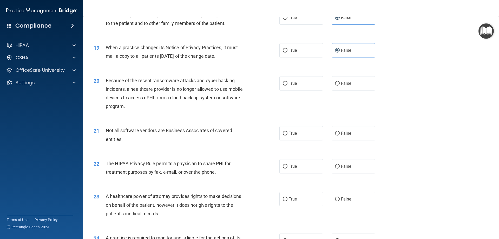
scroll to position [728, 0]
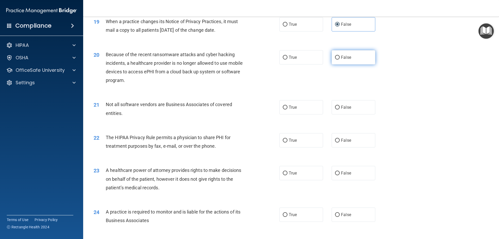
click at [343, 63] on label "False" at bounding box center [354, 57] width 44 height 14
click at [340, 60] on input "False" at bounding box center [337, 58] width 5 height 4
radio input "true"
click at [299, 105] on label "True" at bounding box center [302, 107] width 44 height 14
click at [288, 106] on input "True" at bounding box center [285, 108] width 5 height 4
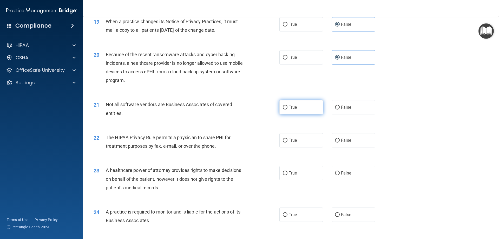
radio input "true"
drag, startPoint x: 290, startPoint y: 139, endPoint x: 294, endPoint y: 133, distance: 7.4
click at [290, 139] on span "True" at bounding box center [293, 140] width 8 height 5
click at [288, 139] on input "True" at bounding box center [285, 141] width 5 height 4
radio input "true"
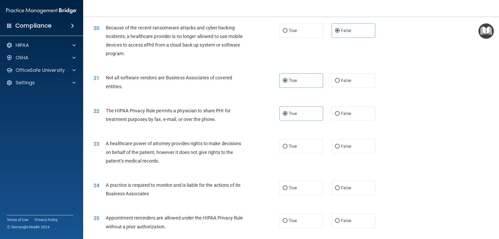
scroll to position [806, 0]
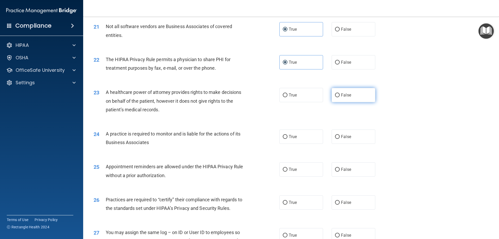
click at [352, 98] on label "False" at bounding box center [354, 95] width 44 height 14
click at [340, 97] on input "False" at bounding box center [337, 95] width 5 height 4
radio input "true"
click at [342, 133] on label "False" at bounding box center [354, 136] width 44 height 14
click at [340, 135] on input "False" at bounding box center [337, 137] width 5 height 4
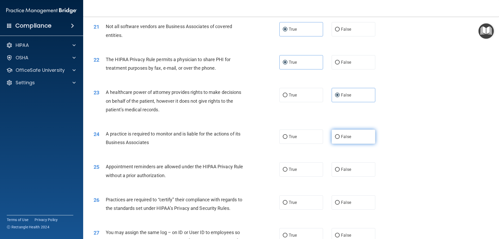
radio input "true"
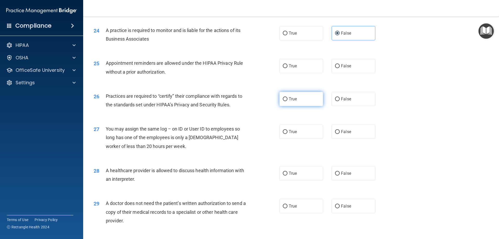
scroll to position [910, 0]
click at [292, 66] on span "True" at bounding box center [293, 65] width 8 height 5
click at [288, 66] on input "True" at bounding box center [285, 66] width 5 height 4
radio input "true"
click at [332, 97] on label "False" at bounding box center [354, 98] width 44 height 14
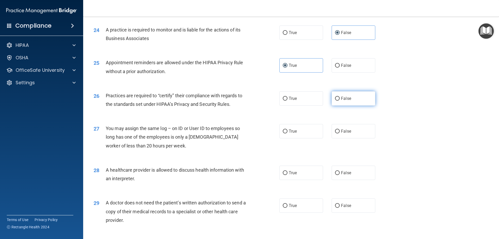
click at [335, 97] on input "False" at bounding box center [337, 99] width 5 height 4
radio input "true"
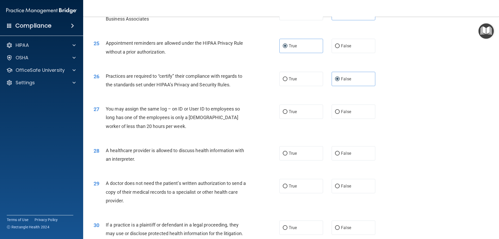
scroll to position [962, 0]
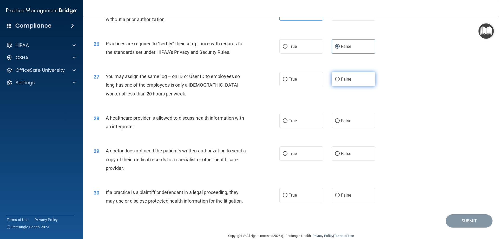
click at [344, 81] on span "False" at bounding box center [346, 79] width 10 height 5
click at [340, 81] on input "False" at bounding box center [337, 79] width 5 height 4
radio input "true"
click at [293, 115] on label "True" at bounding box center [302, 121] width 44 height 14
click at [288, 119] on input "True" at bounding box center [285, 121] width 5 height 4
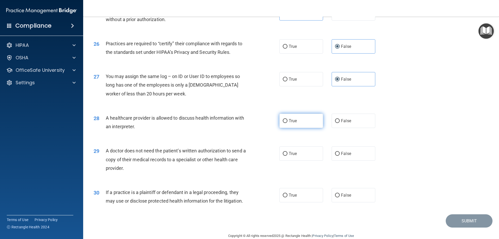
radio input "true"
click at [289, 153] on span "True" at bounding box center [293, 153] width 8 height 5
click at [288, 153] on input "True" at bounding box center [285, 154] width 5 height 4
radio input "true"
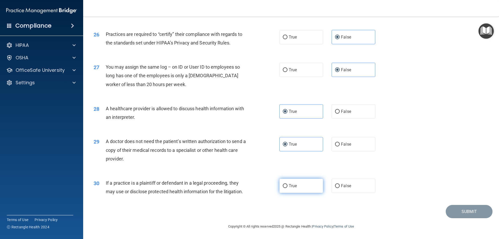
click at [296, 179] on label "True" at bounding box center [302, 186] width 44 height 14
click at [288, 184] on input "True" at bounding box center [285, 186] width 5 height 4
radio input "true"
click at [454, 212] on button "Submit" at bounding box center [469, 211] width 47 height 13
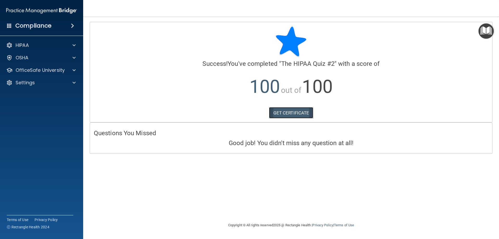
click at [305, 114] on link "GET CERTIFICATE" at bounding box center [291, 112] width 44 height 11
click at [65, 72] on div "OfficeSafe University" at bounding box center [34, 70] width 64 height 6
click at [35, 82] on p "HIPAA Training" at bounding box center [24, 82] width 43 height 5
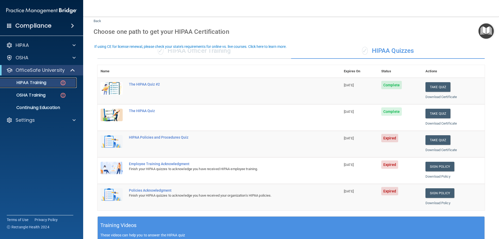
scroll to position [26, 0]
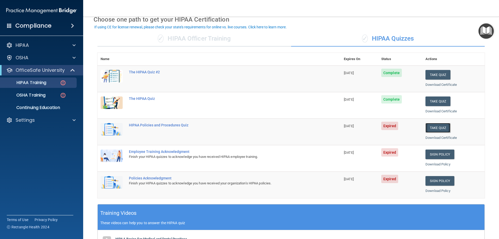
click at [433, 129] on button "Take Quiz" at bounding box center [438, 128] width 25 height 10
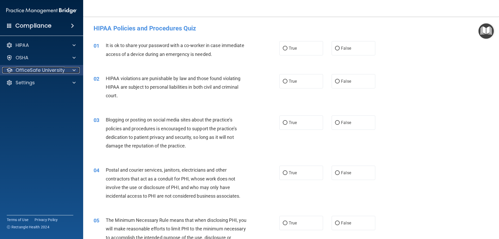
click at [75, 72] on span at bounding box center [74, 70] width 3 height 6
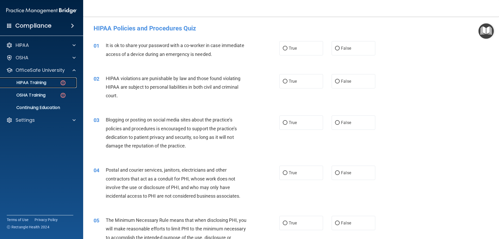
click at [30, 84] on p "HIPAA Training" at bounding box center [24, 82] width 43 height 5
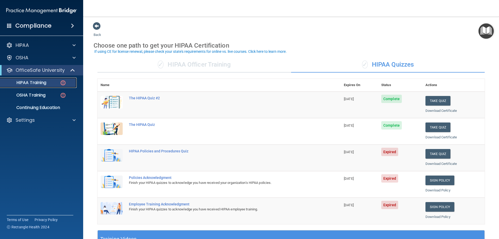
scroll to position [26, 0]
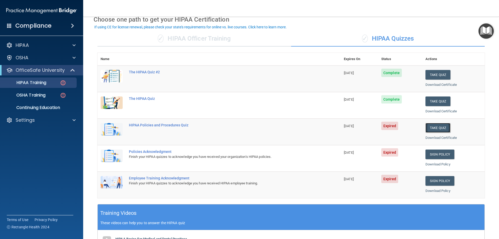
click at [437, 129] on button "Take Quiz" at bounding box center [438, 128] width 25 height 10
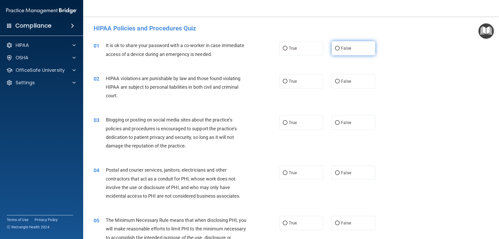
click at [336, 47] on input "False" at bounding box center [337, 49] width 5 height 4
radio input "true"
click at [302, 86] on label "True" at bounding box center [302, 81] width 44 height 14
click at [288, 83] on input "True" at bounding box center [285, 82] width 5 height 4
radio input "true"
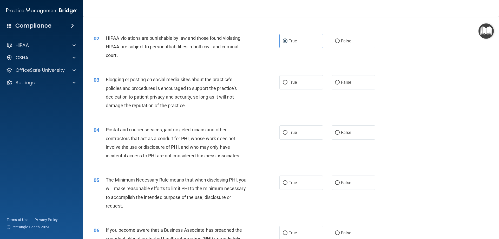
scroll to position [52, 0]
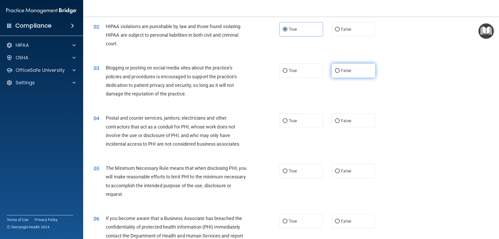
click at [340, 74] on label "False" at bounding box center [354, 70] width 44 height 14
click at [340, 73] on input "False" at bounding box center [337, 71] width 5 height 4
radio input "true"
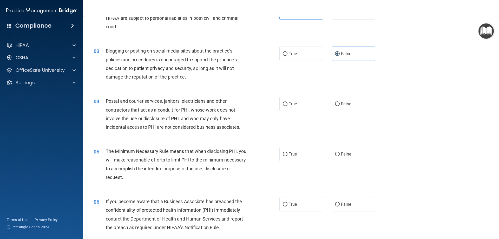
scroll to position [78, 0]
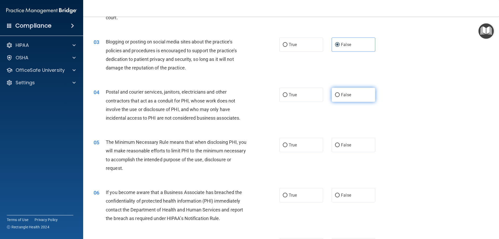
click at [352, 96] on label "False" at bounding box center [354, 95] width 44 height 14
click at [340, 96] on input "False" at bounding box center [337, 95] width 5 height 4
radio input "true"
click at [283, 98] on label "True" at bounding box center [302, 95] width 44 height 14
click at [283, 97] on input "True" at bounding box center [285, 95] width 5 height 4
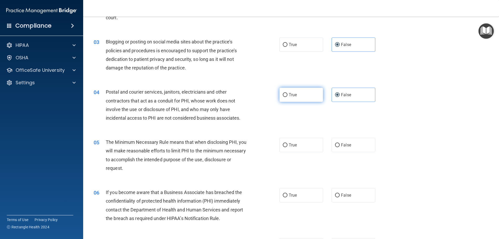
radio input "true"
radio input "false"
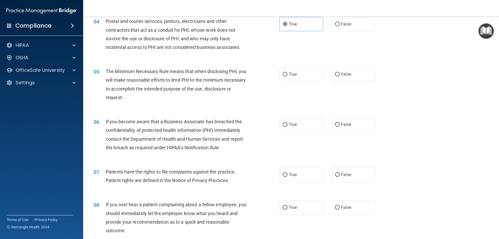
scroll to position [156, 0]
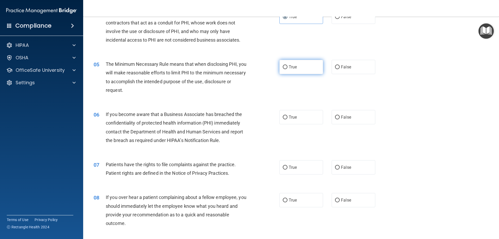
click at [305, 73] on label "True" at bounding box center [302, 67] width 44 height 14
click at [288, 69] on input "True" at bounding box center [285, 67] width 5 height 4
radio input "true"
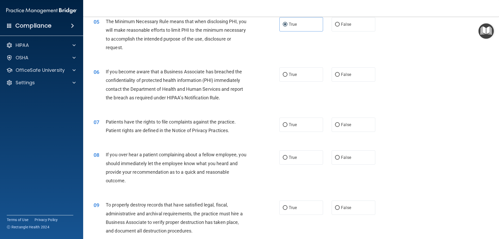
scroll to position [208, 0]
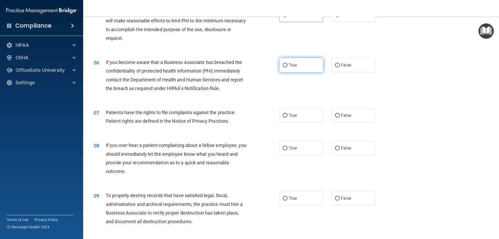
click at [298, 69] on label "True" at bounding box center [302, 65] width 44 height 14
click at [288, 67] on input "True" at bounding box center [285, 65] width 5 height 4
radio input "true"
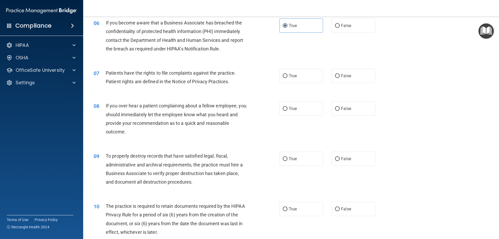
scroll to position [260, 0]
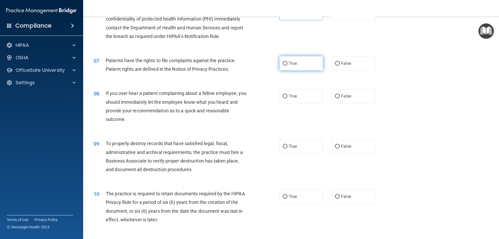
click at [289, 67] on label "True" at bounding box center [302, 63] width 44 height 14
click at [288, 66] on input "True" at bounding box center [285, 64] width 5 height 4
radio input "true"
click at [332, 98] on label "False" at bounding box center [354, 96] width 44 height 14
click at [335, 98] on input "False" at bounding box center [337, 96] width 5 height 4
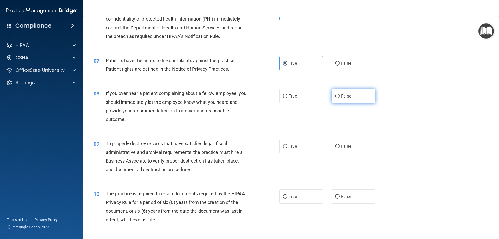
radio input "true"
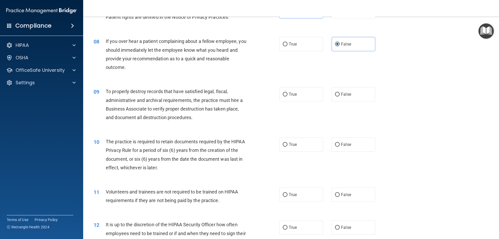
scroll to position [338, 0]
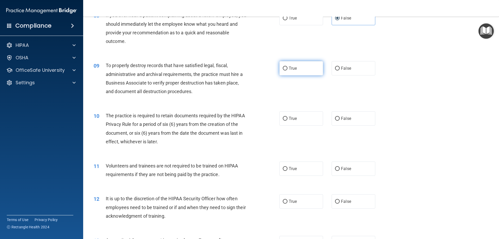
click at [284, 70] on input "True" at bounding box center [285, 69] width 5 height 4
radio input "true"
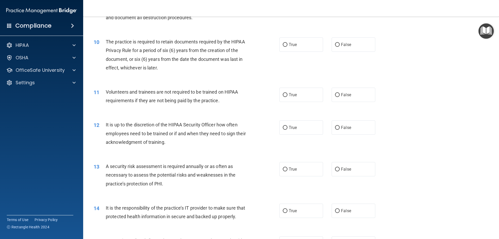
scroll to position [416, 0]
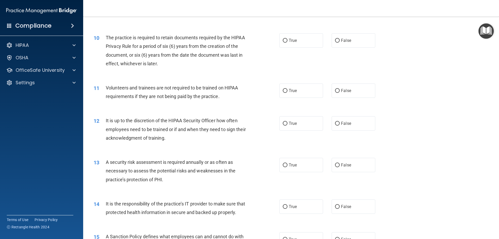
drag, startPoint x: 296, startPoint y: 42, endPoint x: 296, endPoint y: 56, distance: 14.1
click at [296, 43] on label "True" at bounding box center [302, 40] width 44 height 14
click at [288, 43] on input "True" at bounding box center [285, 41] width 5 height 4
radio input "true"
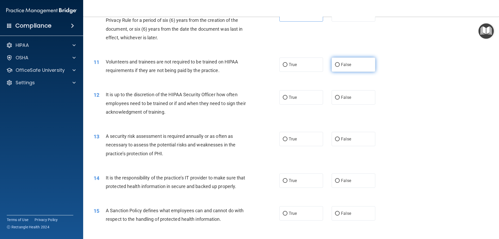
click at [353, 68] on label "False" at bounding box center [354, 64] width 44 height 14
click at [340, 67] on input "False" at bounding box center [337, 65] width 5 height 4
radio input "true"
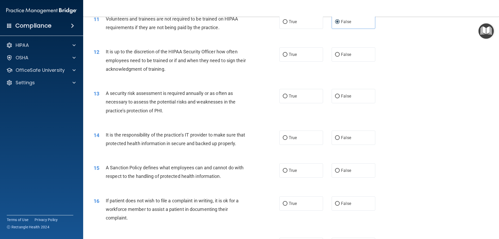
scroll to position [494, 0]
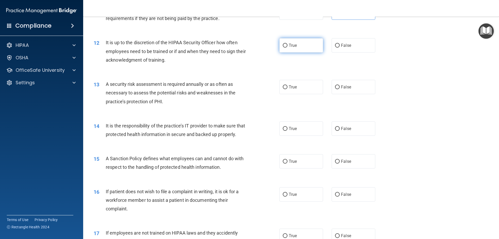
click at [292, 45] on span "True" at bounding box center [293, 45] width 8 height 5
click at [288, 45] on input "True" at bounding box center [285, 46] width 5 height 4
radio input "true"
click at [301, 86] on label "True" at bounding box center [302, 87] width 44 height 14
click at [288, 86] on input "True" at bounding box center [285, 87] width 5 height 4
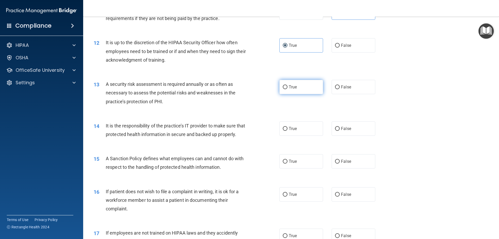
radio input "true"
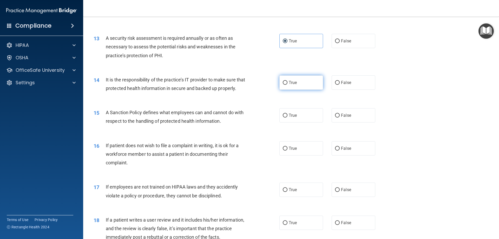
scroll to position [546, 0]
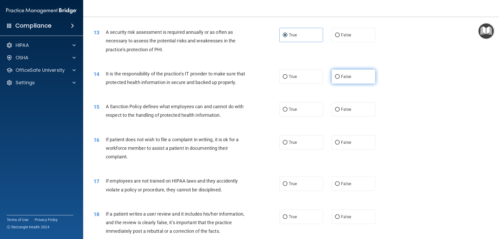
click at [337, 78] on input "False" at bounding box center [337, 77] width 5 height 4
radio input "true"
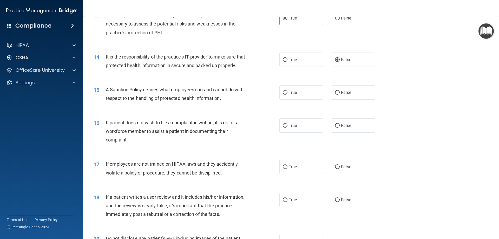
scroll to position [572, 0]
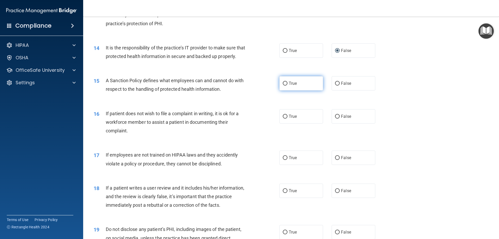
click at [289, 86] on span "True" at bounding box center [293, 83] width 8 height 5
click at [287, 86] on input "True" at bounding box center [285, 84] width 5 height 4
radio input "true"
click at [300, 124] on label "True" at bounding box center [302, 116] width 44 height 14
click at [288, 119] on input "True" at bounding box center [285, 117] width 5 height 4
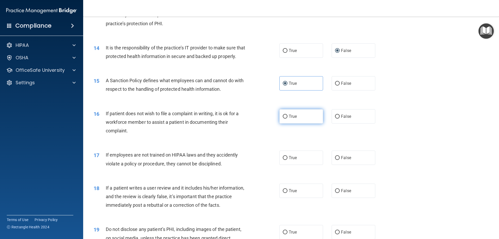
radio input "true"
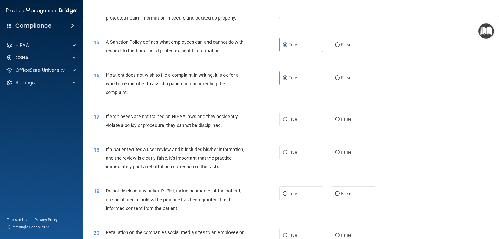
scroll to position [624, 0]
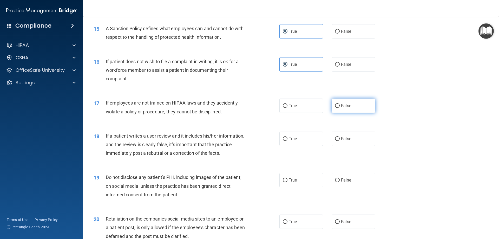
click at [346, 108] on span "False" at bounding box center [346, 105] width 10 height 5
click at [340, 108] on input "False" at bounding box center [337, 106] width 5 height 4
radio input "true"
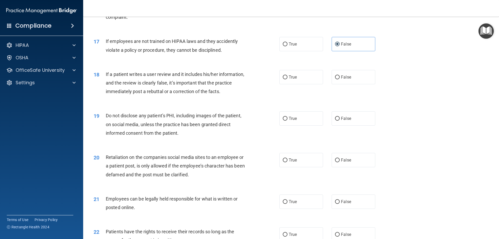
scroll to position [702, 0]
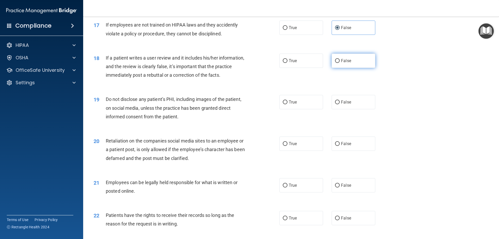
click at [345, 63] on span "False" at bounding box center [346, 60] width 10 height 5
click at [340, 63] on input "False" at bounding box center [337, 61] width 5 height 4
radio input "true"
click at [292, 105] on span "True" at bounding box center [293, 102] width 8 height 5
click at [288, 104] on input "True" at bounding box center [285, 102] width 5 height 4
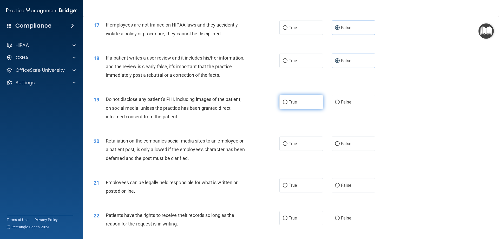
radio input "true"
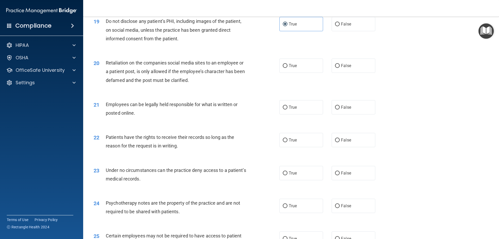
scroll to position [806, 0]
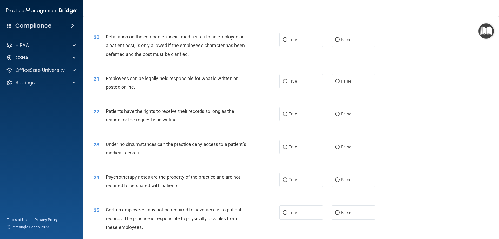
click at [234, 100] on div "21 Employees can be legally held responsible for what is written or posted onli…" at bounding box center [291, 84] width 403 height 33
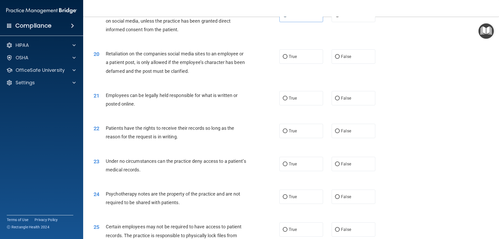
scroll to position [780, 0]
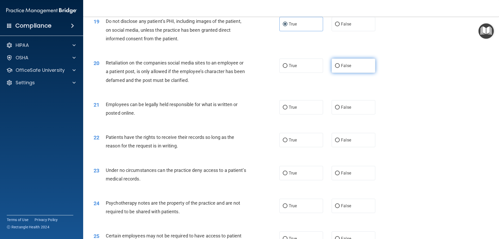
click at [354, 73] on label "False" at bounding box center [354, 66] width 44 height 14
click at [340, 68] on input "False" at bounding box center [337, 66] width 5 height 4
radio input "true"
click at [296, 73] on label "True" at bounding box center [302, 66] width 44 height 14
click at [288, 68] on input "True" at bounding box center [285, 66] width 5 height 4
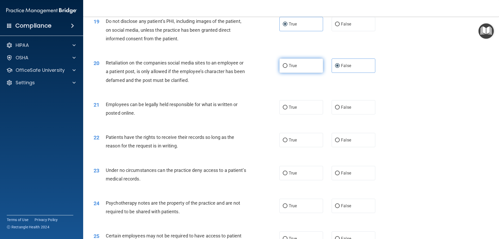
radio input "true"
radio input "false"
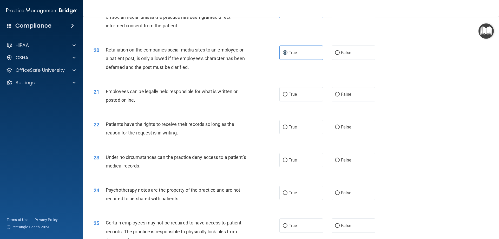
scroll to position [806, 0]
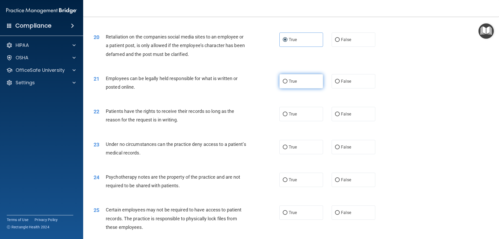
click at [292, 84] on span "True" at bounding box center [293, 81] width 8 height 5
click at [288, 83] on input "True" at bounding box center [285, 82] width 5 height 4
radio input "true"
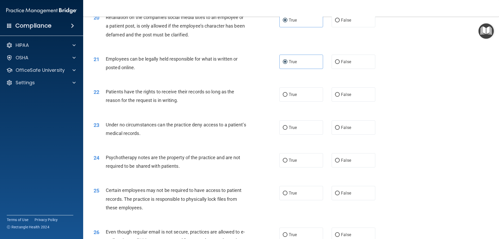
scroll to position [858, 0]
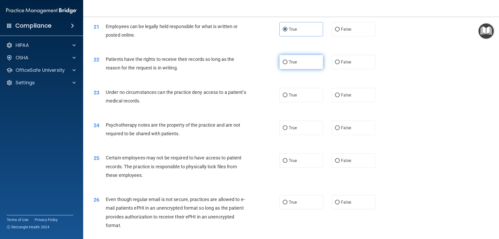
click at [293, 64] on span "True" at bounding box center [293, 62] width 8 height 5
click at [288, 64] on input "True" at bounding box center [285, 62] width 5 height 4
radio input "true"
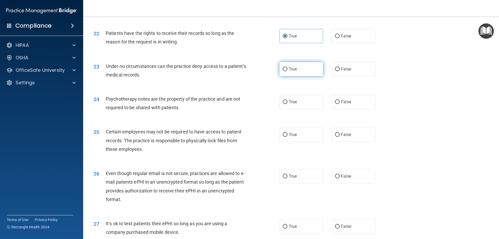
click at [315, 76] on label "True" at bounding box center [302, 69] width 44 height 14
click at [288, 71] on input "True" at bounding box center [285, 69] width 5 height 4
radio input "true"
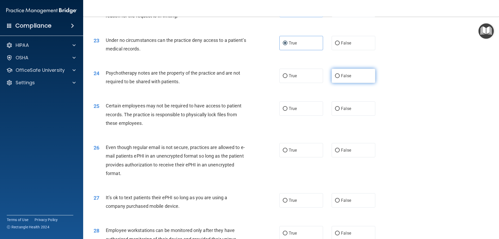
click at [358, 83] on label "False" at bounding box center [354, 76] width 44 height 14
click at [340, 78] on input "False" at bounding box center [337, 76] width 5 height 4
radio input "true"
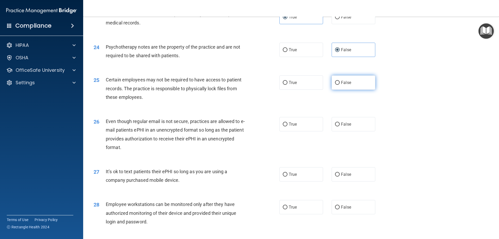
click at [332, 90] on label "False" at bounding box center [354, 82] width 44 height 14
click at [335, 85] on input "False" at bounding box center [337, 83] width 5 height 4
radio input "true"
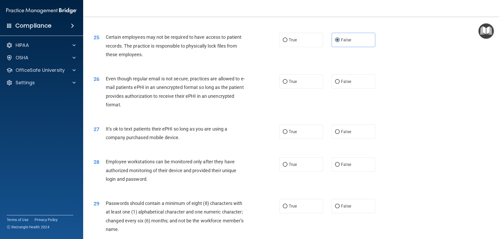
scroll to position [988, 0]
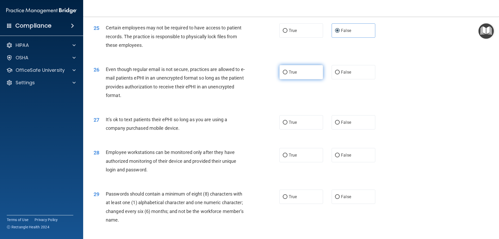
drag, startPoint x: 315, startPoint y: 75, endPoint x: 293, endPoint y: 84, distance: 23.8
click at [310, 79] on label "True" at bounding box center [302, 72] width 44 height 14
click at [288, 74] on input "True" at bounding box center [285, 72] width 5 height 4
radio input "true"
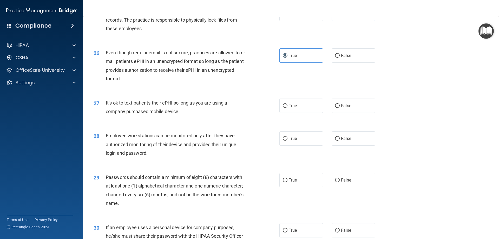
scroll to position [1014, 0]
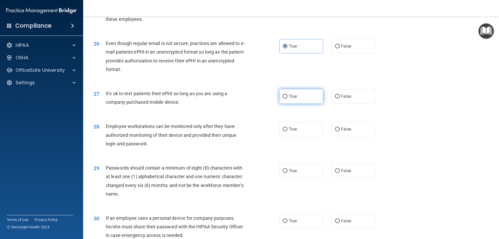
click at [293, 99] on span "True" at bounding box center [293, 96] width 8 height 5
click at [288, 99] on input "True" at bounding box center [285, 97] width 5 height 4
radio input "true"
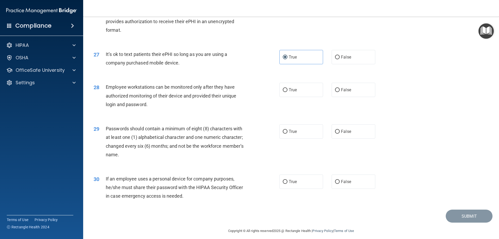
scroll to position [1066, 0]
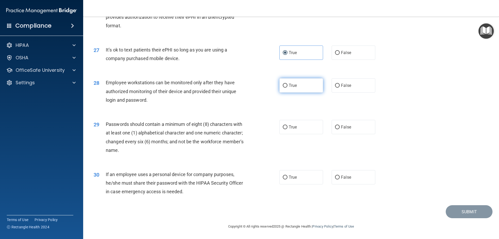
click at [306, 89] on label "True" at bounding box center [302, 85] width 44 height 14
click at [288, 88] on input "True" at bounding box center [285, 86] width 5 height 4
radio input "true"
click at [336, 89] on label "False" at bounding box center [354, 85] width 44 height 14
click at [336, 88] on input "False" at bounding box center [337, 86] width 5 height 4
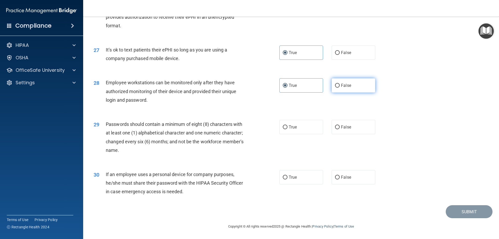
radio input "true"
radio input "false"
click at [287, 126] on label "True" at bounding box center [302, 127] width 44 height 14
click at [287, 126] on input "True" at bounding box center [285, 127] width 5 height 4
radio input "true"
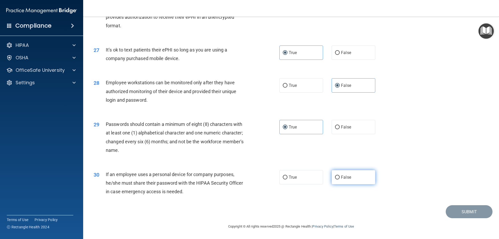
click at [334, 171] on label "False" at bounding box center [354, 177] width 44 height 14
click at [335, 176] on input "False" at bounding box center [337, 178] width 5 height 4
radio input "true"
click at [461, 211] on button "Submit" at bounding box center [469, 211] width 47 height 13
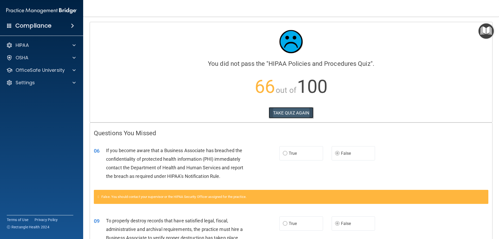
click at [298, 111] on button "TAKE QUIZ AGAIN" at bounding box center [291, 112] width 45 height 11
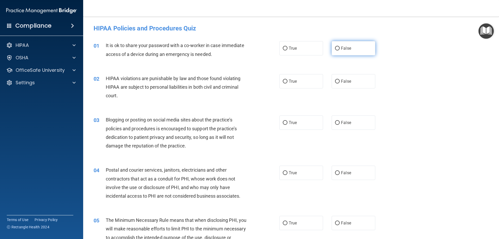
click at [363, 45] on label "False" at bounding box center [354, 48] width 44 height 14
click at [340, 47] on input "False" at bounding box center [337, 49] width 5 height 4
radio input "true"
click at [289, 80] on span "True" at bounding box center [293, 81] width 8 height 5
click at [288, 80] on input "True" at bounding box center [285, 82] width 5 height 4
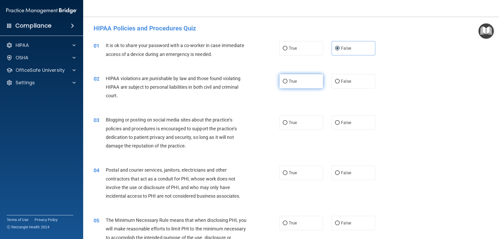
radio input "true"
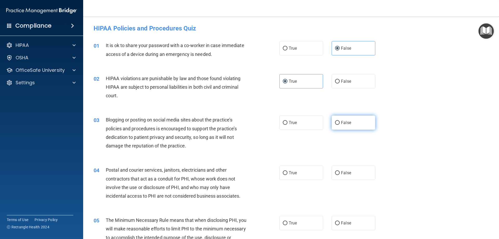
click at [332, 124] on label "False" at bounding box center [354, 122] width 44 height 14
click at [335, 124] on input "False" at bounding box center [337, 123] width 5 height 4
radio input "true"
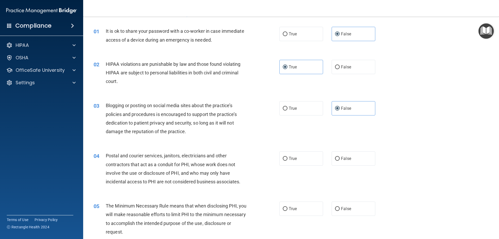
scroll to position [78, 0]
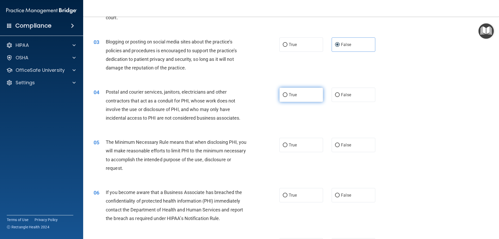
click at [295, 95] on label "True" at bounding box center [302, 95] width 44 height 14
click at [288, 95] on input "True" at bounding box center [285, 95] width 5 height 4
radio input "true"
click at [289, 146] on span "True" at bounding box center [293, 144] width 8 height 5
click at [288, 146] on input "True" at bounding box center [285, 145] width 5 height 4
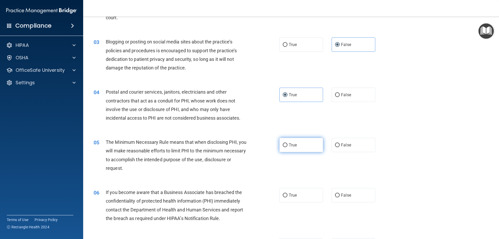
radio input "true"
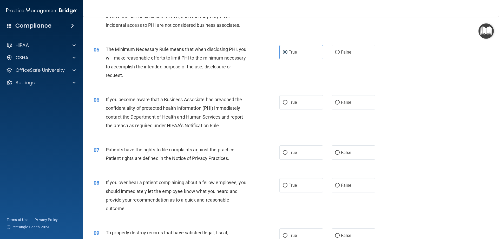
scroll to position [182, 0]
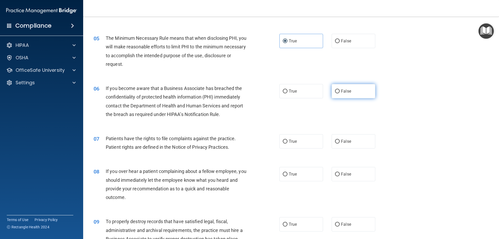
click at [355, 93] on label "False" at bounding box center [354, 91] width 44 height 14
click at [340, 93] on input "False" at bounding box center [337, 91] width 5 height 4
radio input "true"
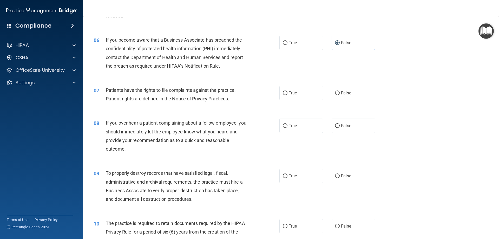
scroll to position [234, 0]
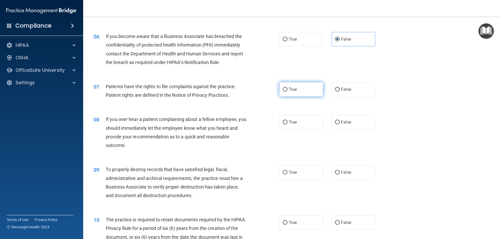
click at [289, 92] on span "True" at bounding box center [293, 89] width 8 height 5
click at [288, 92] on input "True" at bounding box center [285, 90] width 5 height 4
radio input "true"
click at [349, 124] on label "False" at bounding box center [354, 122] width 44 height 14
click at [340, 124] on input "False" at bounding box center [337, 122] width 5 height 4
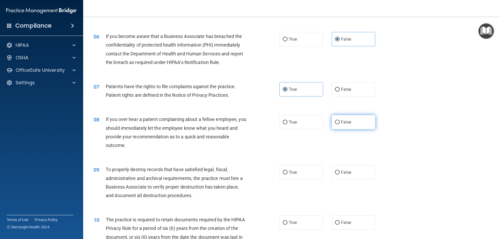
radio input "true"
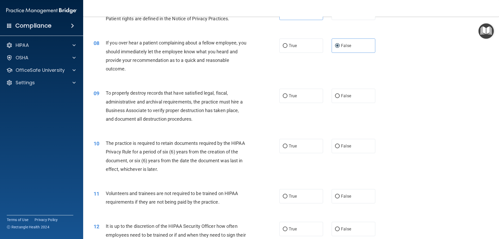
scroll to position [312, 0]
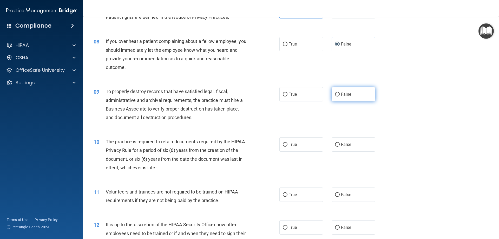
click at [348, 94] on span "False" at bounding box center [346, 94] width 10 height 5
click at [340, 94] on input "False" at bounding box center [337, 95] width 5 height 4
radio input "true"
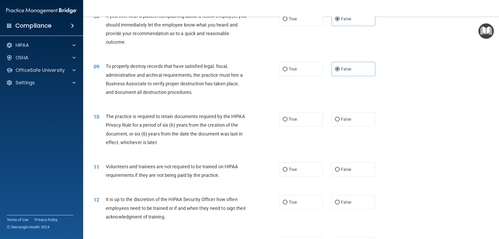
scroll to position [390, 0]
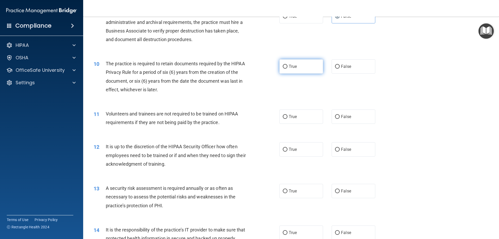
click at [289, 69] on label "True" at bounding box center [302, 66] width 44 height 14
click at [288, 69] on input "True" at bounding box center [285, 67] width 5 height 4
radio input "true"
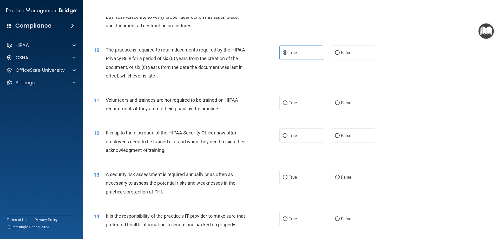
scroll to position [416, 0]
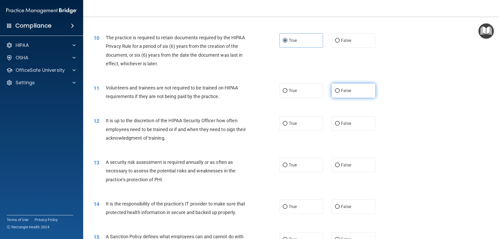
click at [347, 90] on span "False" at bounding box center [346, 90] width 10 height 5
click at [340, 90] on input "False" at bounding box center [337, 91] width 5 height 4
radio input "true"
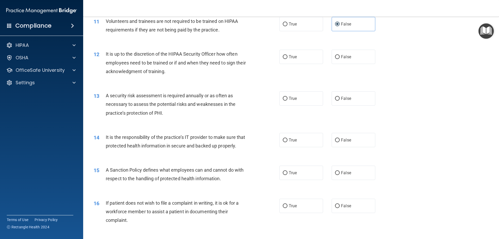
scroll to position [494, 0]
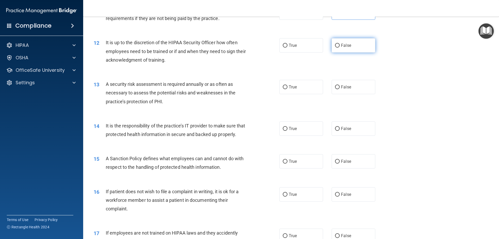
click at [342, 40] on label "False" at bounding box center [354, 45] width 44 height 14
click at [340, 44] on input "False" at bounding box center [337, 46] width 5 height 4
radio input "true"
click at [289, 89] on span "True" at bounding box center [293, 87] width 8 height 5
click at [288, 89] on input "True" at bounding box center [285, 87] width 5 height 4
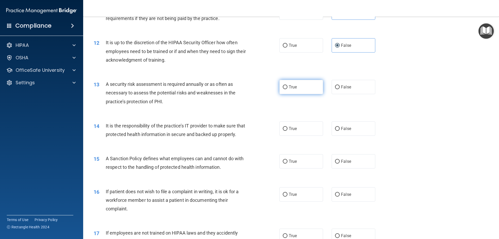
radio input "true"
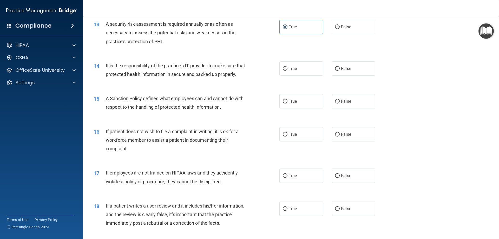
scroll to position [572, 0]
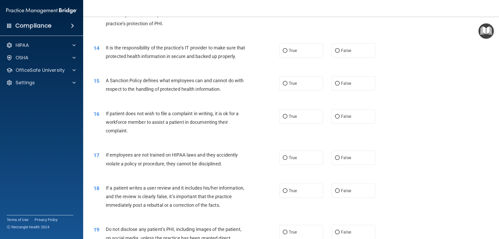
click at [340, 58] on div "14 It is the responsibility of the practice’s IT provider to make sure that pro…" at bounding box center [291, 53] width 403 height 33
click at [341, 56] on label "False" at bounding box center [354, 50] width 44 height 14
click at [340, 53] on input "False" at bounding box center [337, 51] width 5 height 4
radio input "true"
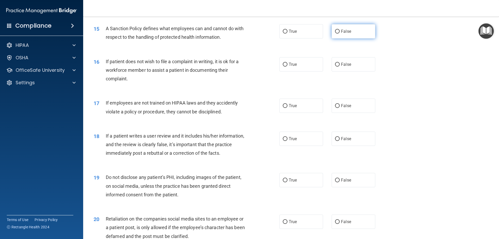
click at [350, 38] on label "False" at bounding box center [354, 31] width 44 height 14
click at [340, 34] on input "False" at bounding box center [337, 32] width 5 height 4
radio input "true"
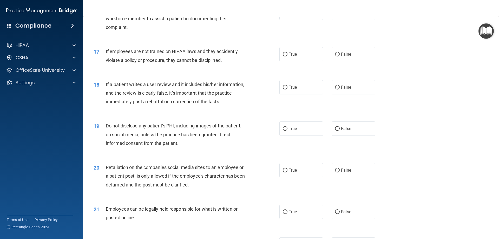
scroll to position [676, 0]
click at [292, 15] on span "True" at bounding box center [293, 12] width 8 height 5
click at [288, 15] on input "True" at bounding box center [285, 13] width 5 height 4
radio input "true"
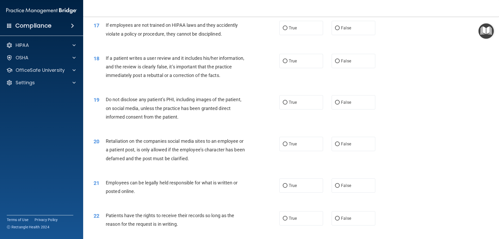
scroll to position [702, 0]
click at [340, 43] on div "17 If employees are not trained on HIPAA laws and they accidently violate a pol…" at bounding box center [291, 30] width 403 height 33
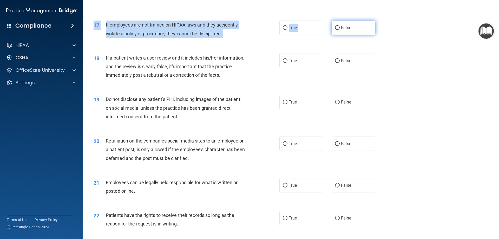
click at [340, 35] on label "False" at bounding box center [354, 28] width 44 height 14
click at [340, 30] on input "False" at bounding box center [337, 28] width 5 height 4
radio input "true"
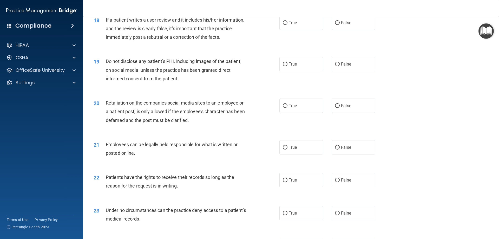
scroll to position [728, 0]
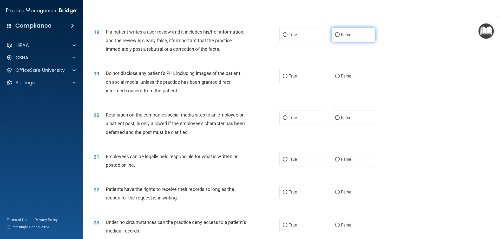
click at [342, 37] on span "False" at bounding box center [346, 34] width 10 height 5
click at [340, 37] on input "False" at bounding box center [337, 35] width 5 height 4
radio input "true"
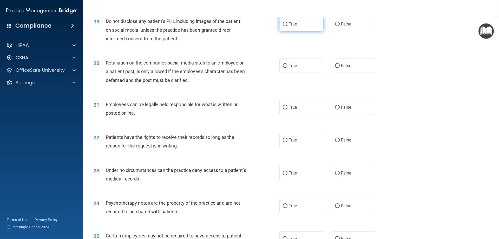
drag, startPoint x: 291, startPoint y: 31, endPoint x: 288, endPoint y: 34, distance: 4.1
click at [291, 27] on span "True" at bounding box center [293, 24] width 8 height 5
click at [288, 26] on input "True" at bounding box center [285, 24] width 5 height 4
radio input "true"
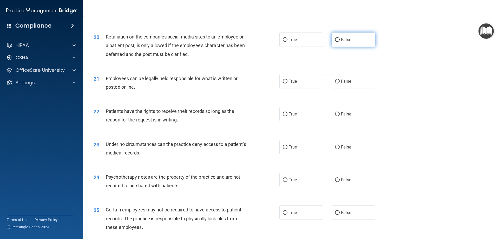
click at [361, 47] on label "False" at bounding box center [354, 40] width 44 height 14
click at [340, 42] on input "False" at bounding box center [337, 40] width 5 height 4
radio input "true"
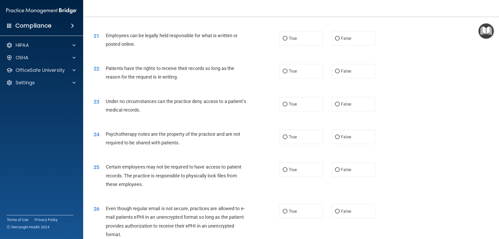
scroll to position [858, 0]
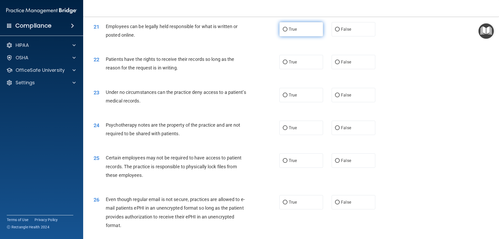
click at [295, 36] on label "True" at bounding box center [302, 29] width 44 height 14
click at [288, 31] on input "True" at bounding box center [285, 30] width 5 height 4
radio input "true"
click at [335, 64] on input "False" at bounding box center [337, 62] width 5 height 4
radio input "true"
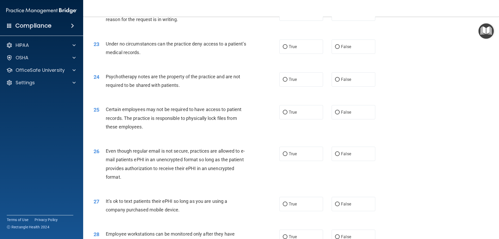
scroll to position [910, 0]
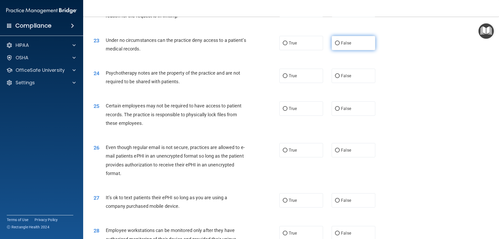
click at [348, 50] on label "False" at bounding box center [354, 43] width 44 height 14
click at [340, 45] on input "False" at bounding box center [337, 43] width 5 height 4
radio input "true"
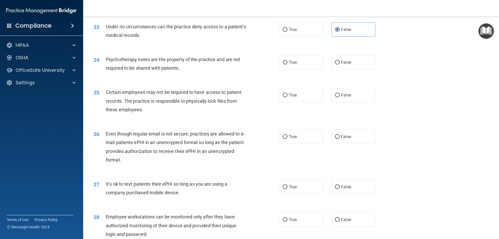
scroll to position [936, 0]
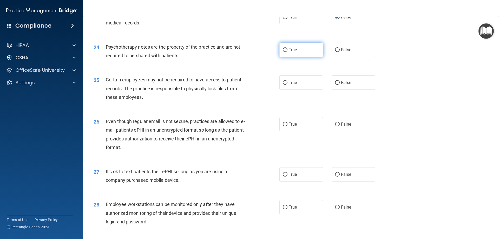
click at [286, 57] on label "True" at bounding box center [302, 50] width 44 height 14
click at [286, 52] on input "True" at bounding box center [285, 50] width 5 height 4
radio input "true"
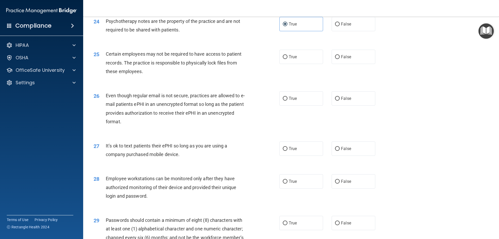
scroll to position [962, 0]
click at [295, 59] on span "True" at bounding box center [293, 56] width 8 height 5
click at [288, 59] on input "True" at bounding box center [285, 57] width 5 height 4
radio input "true"
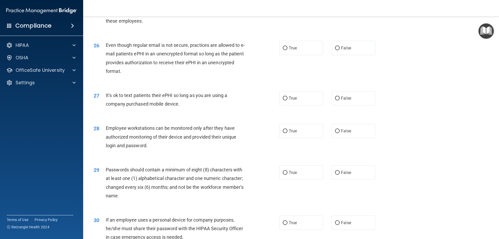
scroll to position [1014, 0]
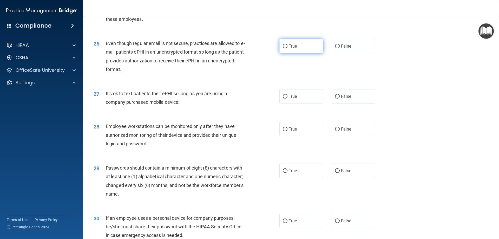
click at [299, 50] on label "True" at bounding box center [302, 46] width 44 height 14
click at [288, 48] on input "True" at bounding box center [285, 46] width 5 height 4
radio input "true"
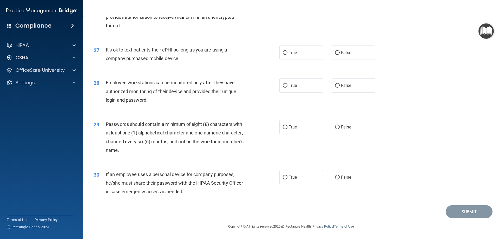
scroll to position [1066, 0]
click at [344, 58] on label "False" at bounding box center [354, 53] width 44 height 14
click at [340, 55] on input "False" at bounding box center [337, 53] width 5 height 4
radio input "true"
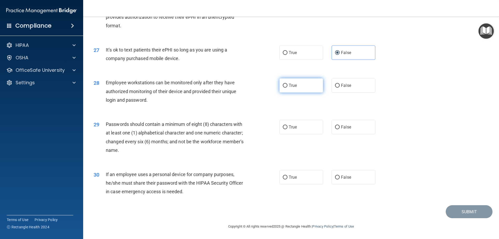
click at [294, 87] on span "True" at bounding box center [293, 85] width 8 height 5
click at [288, 87] on input "True" at bounding box center [285, 86] width 5 height 4
radio input "true"
click at [288, 124] on label "True" at bounding box center [302, 127] width 44 height 14
click at [288, 125] on input "True" at bounding box center [285, 127] width 5 height 4
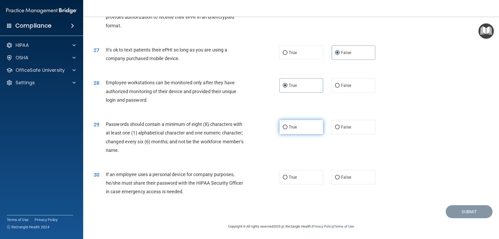
radio input "true"
drag, startPoint x: 344, startPoint y: 175, endPoint x: 269, endPoint y: 174, distance: 74.6
click at [344, 175] on span "False" at bounding box center [346, 177] width 10 height 5
click at [341, 179] on span "False" at bounding box center [346, 177] width 10 height 5
click at [340, 179] on input "False" at bounding box center [337, 178] width 5 height 4
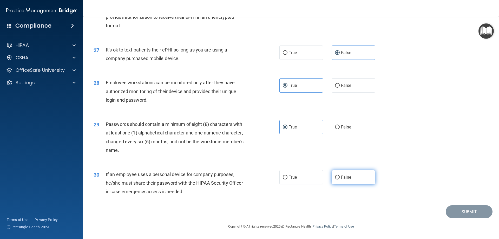
radio input "true"
click at [457, 212] on button "Submit" at bounding box center [469, 211] width 47 height 13
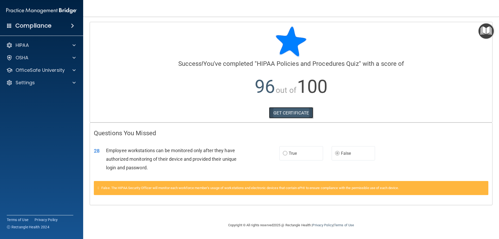
click at [295, 114] on link "GET CERTIFICATE" at bounding box center [291, 112] width 44 height 11
click at [36, 71] on p "OfficeSafe University" at bounding box center [40, 70] width 49 height 6
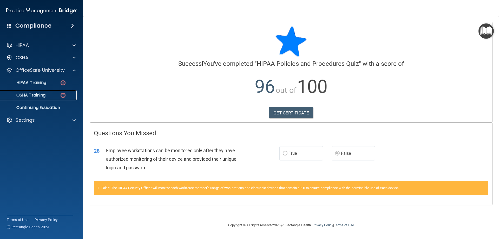
click at [36, 94] on p "OSHA Training" at bounding box center [24, 95] width 42 height 5
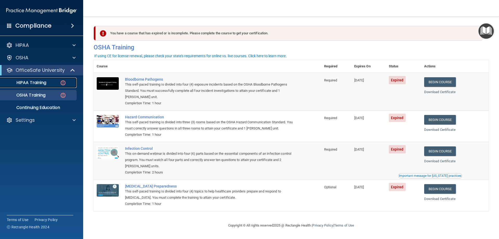
click at [22, 85] on p "HIPAA Training" at bounding box center [24, 82] width 43 height 5
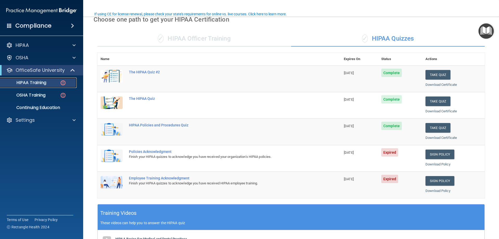
scroll to position [52, 0]
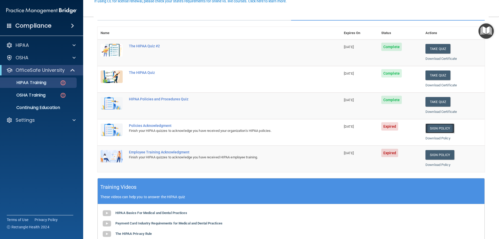
click at [430, 124] on link "Sign Policy" at bounding box center [440, 129] width 29 height 10
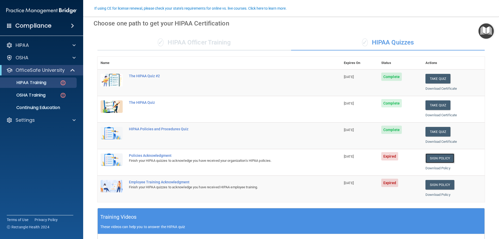
scroll to position [0, 0]
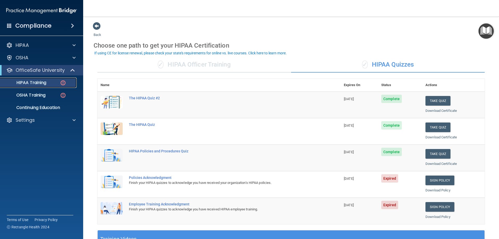
click at [35, 84] on p "HIPAA Training" at bounding box center [24, 82] width 43 height 5
click at [24, 71] on p "OfficeSafe University" at bounding box center [40, 70] width 49 height 6
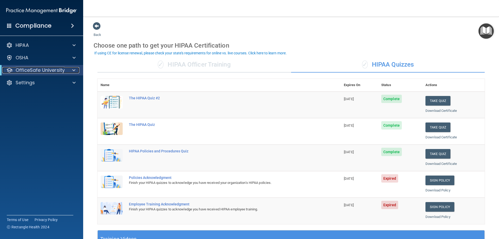
click at [24, 71] on p "OfficeSafe University" at bounding box center [40, 70] width 49 height 6
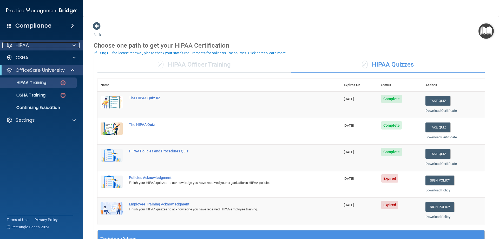
click at [23, 48] on p "HIPAA" at bounding box center [22, 45] width 13 height 6
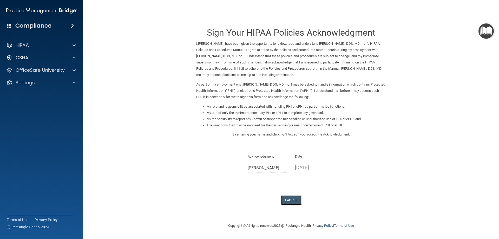
click at [294, 199] on button "I Agree" at bounding box center [291, 200] width 21 height 10
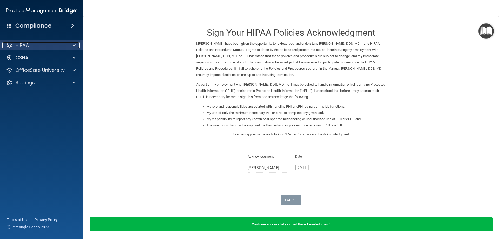
click at [46, 48] on div "HIPAA" at bounding box center [34, 45] width 64 height 6
click at [46, 46] on div "HIPAA" at bounding box center [34, 45] width 64 height 6
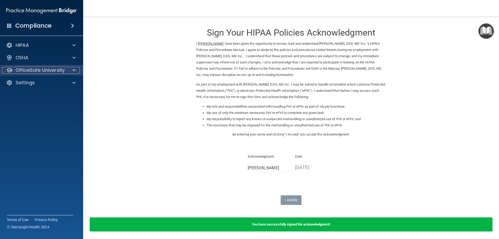
click at [68, 68] on div at bounding box center [73, 70] width 13 height 6
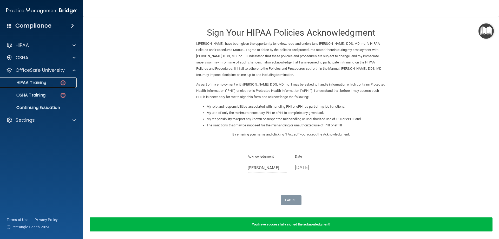
click at [37, 79] on link "HIPAA Training" at bounding box center [36, 82] width 82 height 10
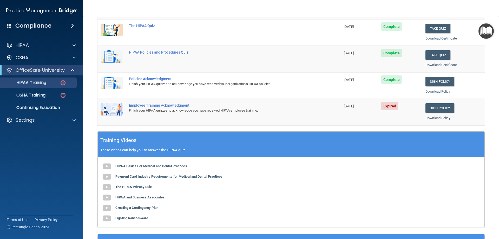
scroll to position [104, 0]
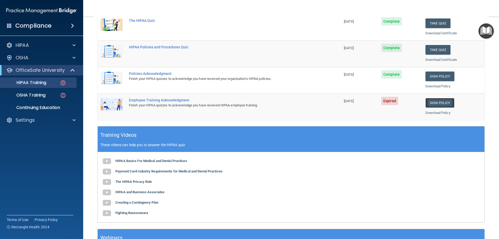
click at [436, 101] on link "Sign Policy" at bounding box center [440, 103] width 29 height 10
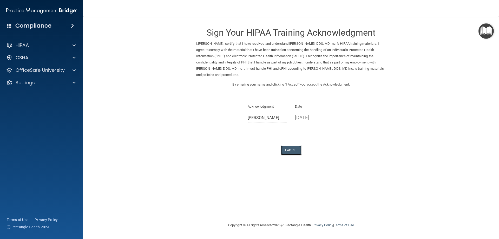
click at [289, 148] on button "I Agree" at bounding box center [291, 150] width 21 height 10
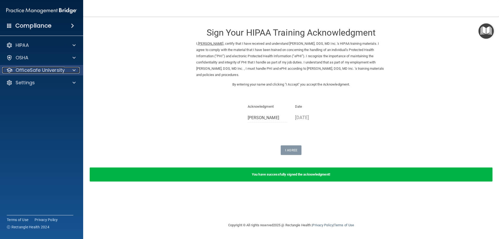
click at [34, 70] on p "OfficeSafe University" at bounding box center [40, 70] width 49 height 6
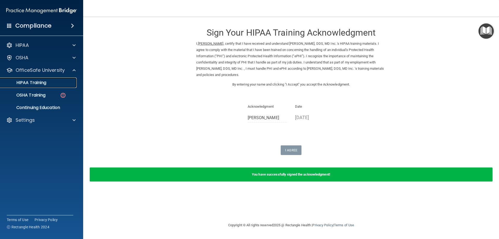
click at [37, 81] on p "HIPAA Training" at bounding box center [24, 82] width 43 height 5
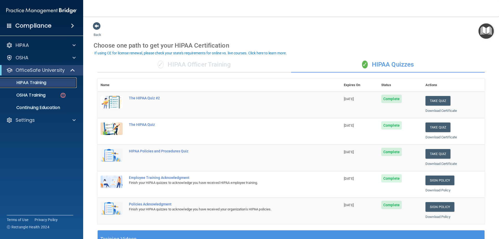
scroll to position [52, 0]
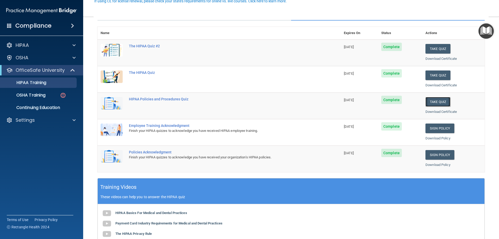
click at [426, 101] on button "Take Quiz" at bounding box center [438, 102] width 25 height 10
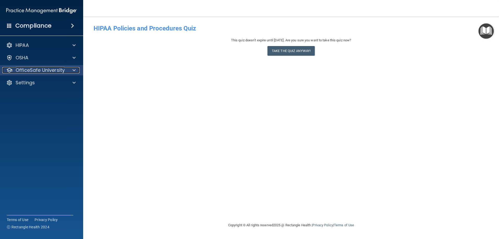
click at [47, 71] on p "OfficeSafe University" at bounding box center [40, 70] width 49 height 6
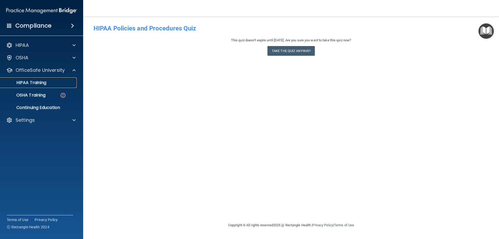
click at [37, 82] on p "HIPAA Training" at bounding box center [24, 82] width 43 height 5
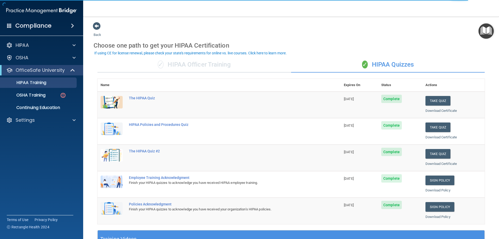
click at [198, 66] on div "✓ HIPAA Officer Training" at bounding box center [195, 65] width 194 height 16
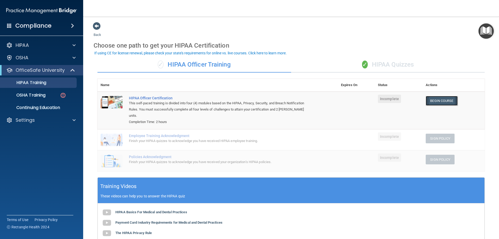
click at [442, 100] on link "Begin Course" at bounding box center [442, 101] width 32 height 10
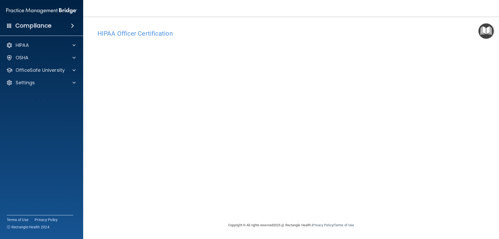
click at [128, 31] on h4 "HIPAA Officer Certification" at bounding box center [291, 33] width 387 height 7
click at [31, 46] on div "HIPAA" at bounding box center [34, 45] width 64 height 6
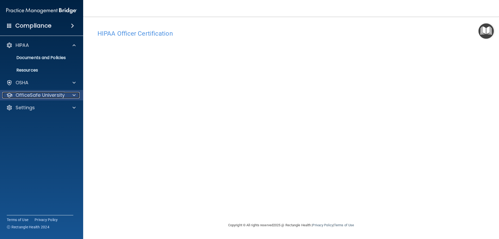
click at [38, 97] on p "OfficeSafe University" at bounding box center [40, 95] width 49 height 6
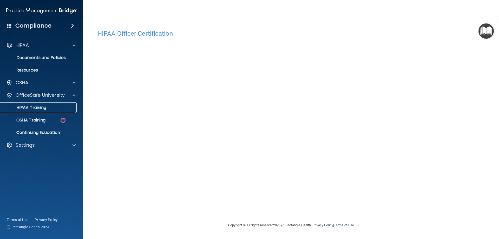
click at [39, 108] on p "HIPAA Training" at bounding box center [24, 107] width 43 height 5
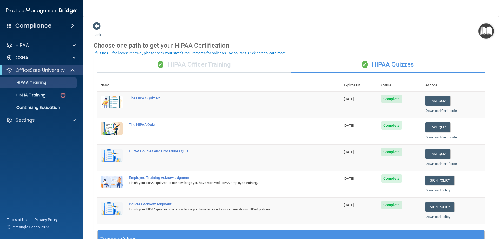
click at [199, 67] on div "✓ HIPAA Officer Training" at bounding box center [195, 65] width 194 height 16
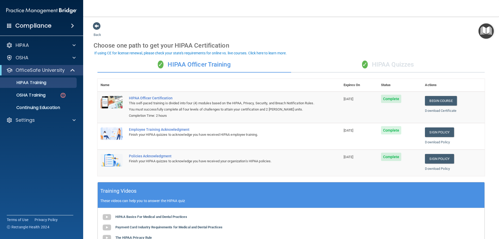
click at [398, 63] on div "✓ HIPAA Quizzes" at bounding box center [388, 65] width 194 height 16
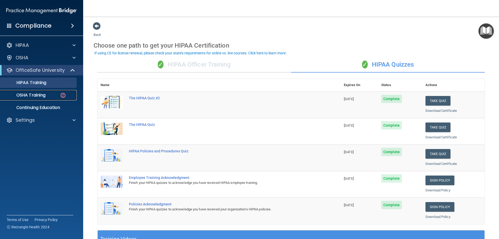
click at [37, 93] on p "OSHA Training" at bounding box center [24, 95] width 42 height 5
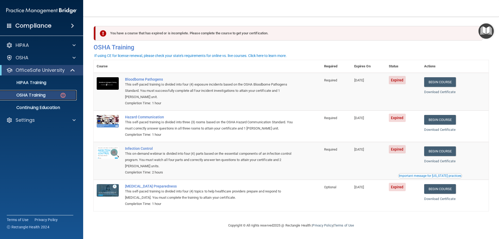
scroll to position [0, 0]
click at [435, 79] on link "Begin Course" at bounding box center [440, 82] width 32 height 10
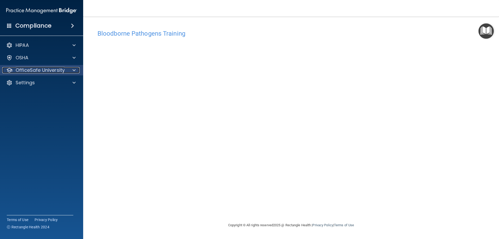
click at [49, 71] on p "OfficeSafe University" at bounding box center [40, 70] width 49 height 6
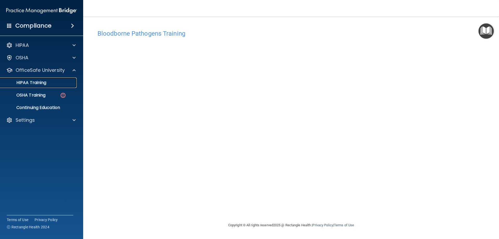
click at [46, 83] on p "HIPAA Training" at bounding box center [24, 82] width 43 height 5
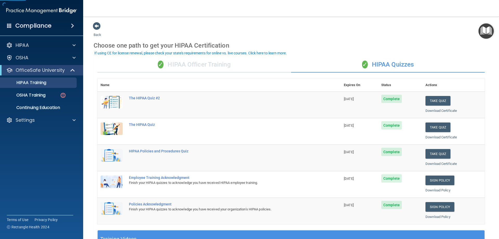
click at [186, 64] on div "✓ HIPAA Officer Training" at bounding box center [195, 65] width 194 height 16
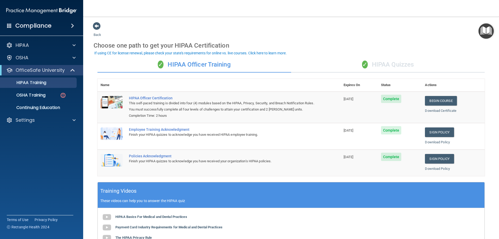
click at [395, 65] on div "✓ HIPAA Quizzes" at bounding box center [388, 65] width 194 height 16
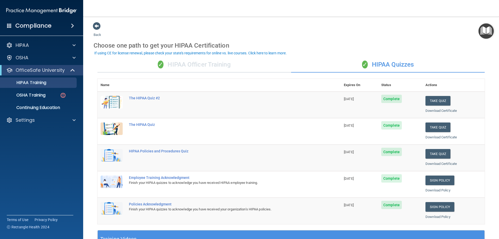
click at [231, 62] on div "✓ HIPAA Officer Training" at bounding box center [195, 65] width 194 height 16
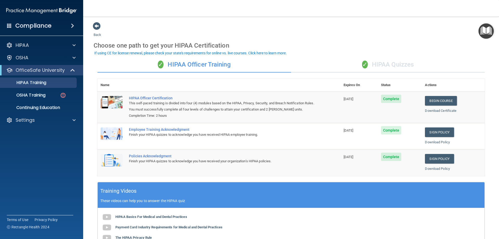
click at [382, 63] on div "✓ HIPAA Quizzes" at bounding box center [388, 65] width 194 height 16
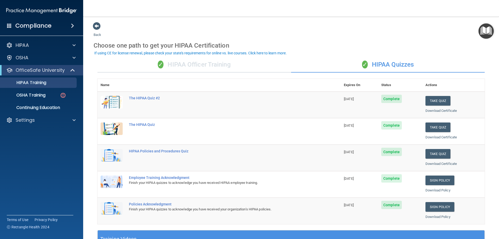
click at [217, 63] on div "✓ HIPAA Officer Training" at bounding box center [195, 65] width 194 height 16
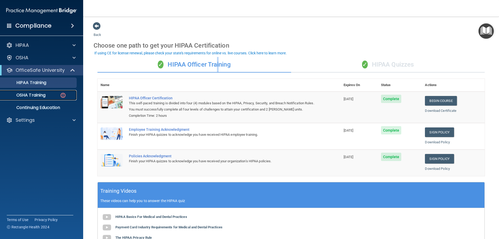
click at [29, 94] on p "OSHA Training" at bounding box center [24, 95] width 42 height 5
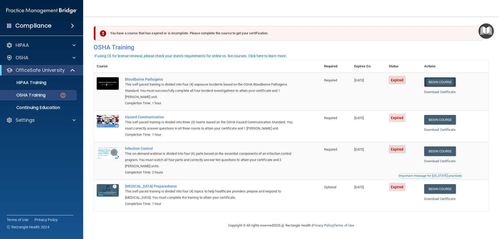
click at [446, 82] on link "Begin Course" at bounding box center [440, 82] width 32 height 10
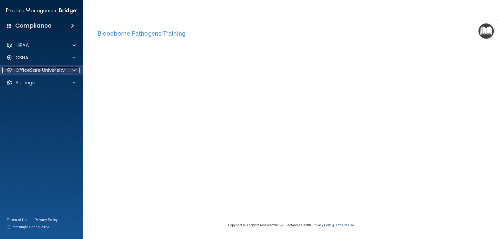
click at [50, 68] on p "OfficeSafe University" at bounding box center [40, 70] width 49 height 6
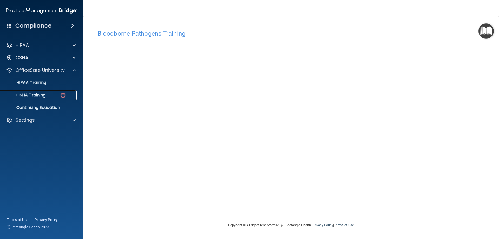
click at [39, 95] on p "OSHA Training" at bounding box center [24, 95] width 42 height 5
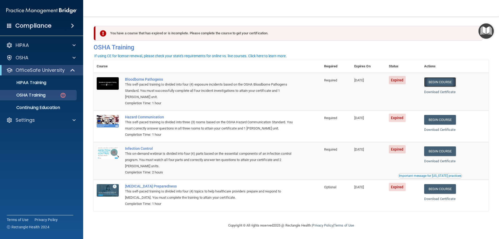
click at [440, 78] on link "Begin Course" at bounding box center [440, 82] width 32 height 10
click at [31, 114] on div "HIPAA Documents and Policies Report an Incident Business Associates Emergency P…" at bounding box center [41, 84] width 83 height 92
click at [30, 119] on p "Settings" at bounding box center [25, 120] width 19 height 6
click at [29, 143] on p "Sign Out" at bounding box center [38, 144] width 71 height 5
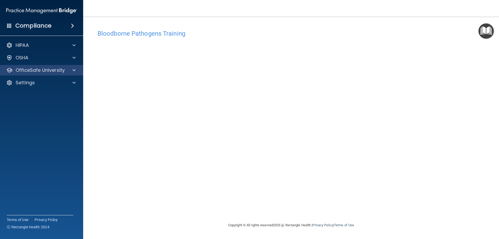
click at [27, 66] on div "OfficeSafe University" at bounding box center [41, 70] width 83 height 10
click at [40, 65] on div "HIPAA Documents and Policies Report an Incident Business Associates Emergency P…" at bounding box center [41, 65] width 83 height 54
click at [41, 69] on p "OfficeSafe University" at bounding box center [40, 70] width 49 height 6
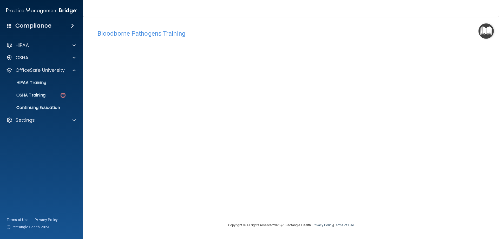
click at [49, 89] on ul "HIPAA Training OSHA Training Continuing Education" at bounding box center [42, 93] width 94 height 37
click at [43, 95] on p "OSHA Training" at bounding box center [24, 95] width 42 height 5
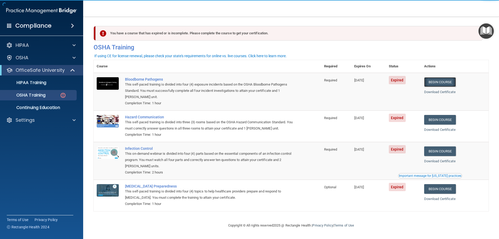
click at [435, 79] on link "Begin Course" at bounding box center [440, 82] width 32 height 10
